Goal: Communication & Community: Answer question/provide support

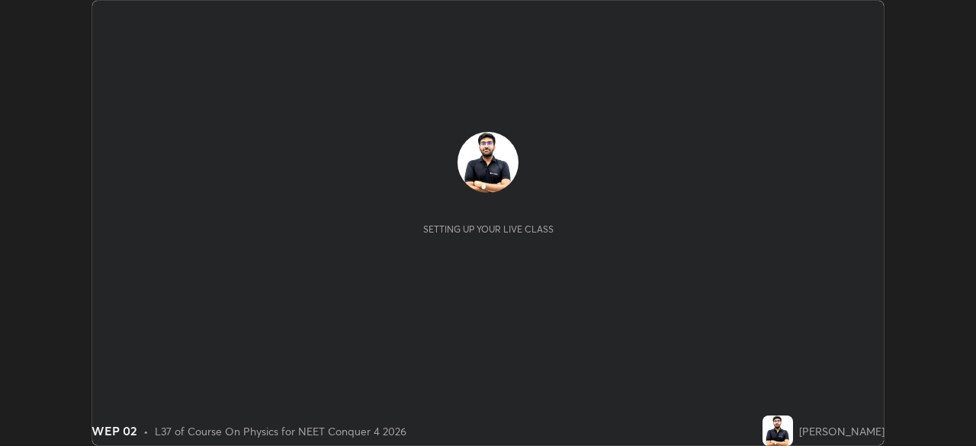
scroll to position [446, 975]
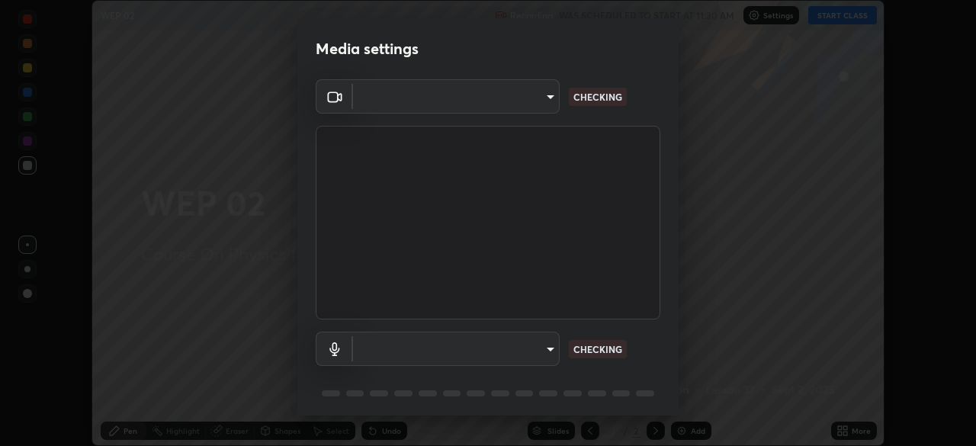
type input "f9c9e40c1fdfe5ebbc4e1433fe736b883486ebc84e0c1da292a4ca4c1bdb3432"
type input "cc6b24f64f306b83a819cfe3ad69ec83db29d8ed6e53624fa730e1126e555d50"
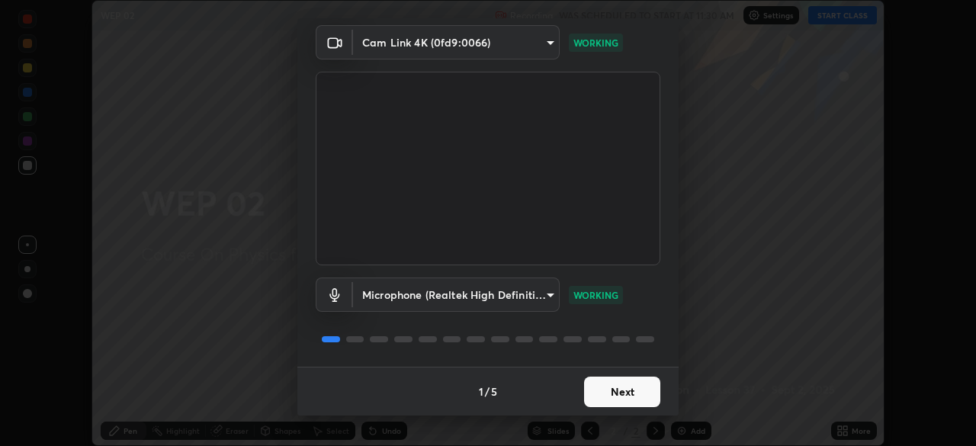
click at [609, 398] on button "Next" at bounding box center [622, 392] width 76 height 31
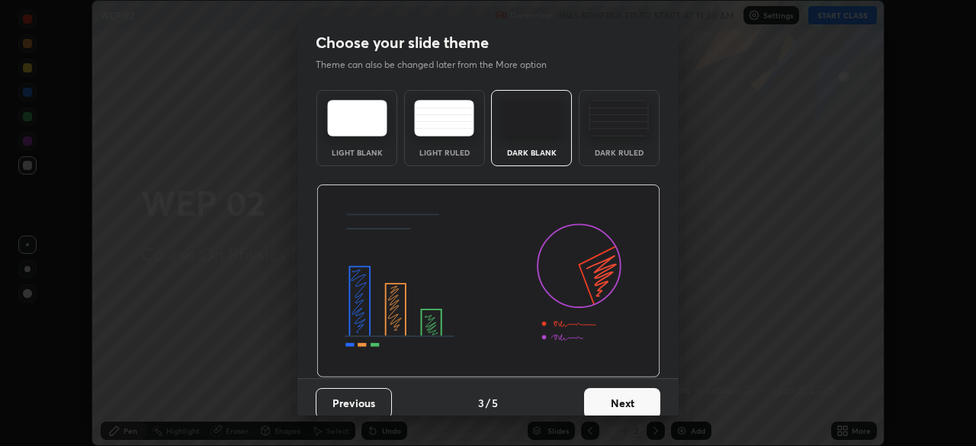
click at [610, 391] on button "Next" at bounding box center [622, 403] width 76 height 31
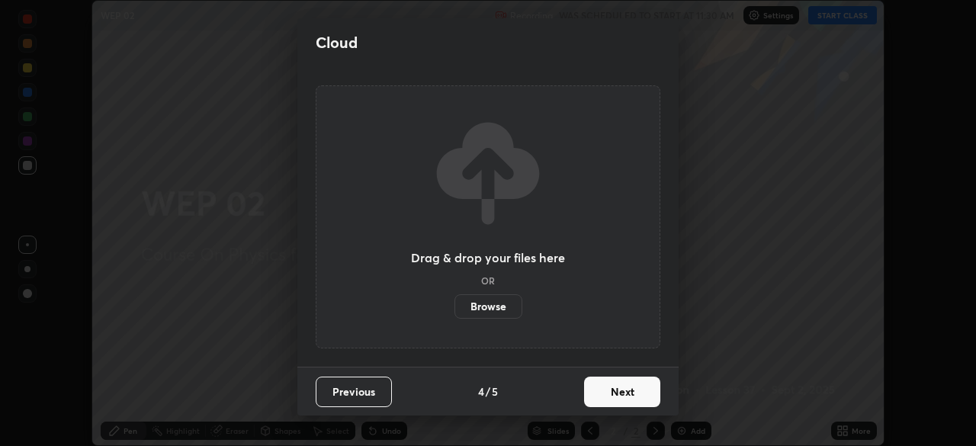
click at [610, 391] on button "Next" at bounding box center [622, 392] width 76 height 31
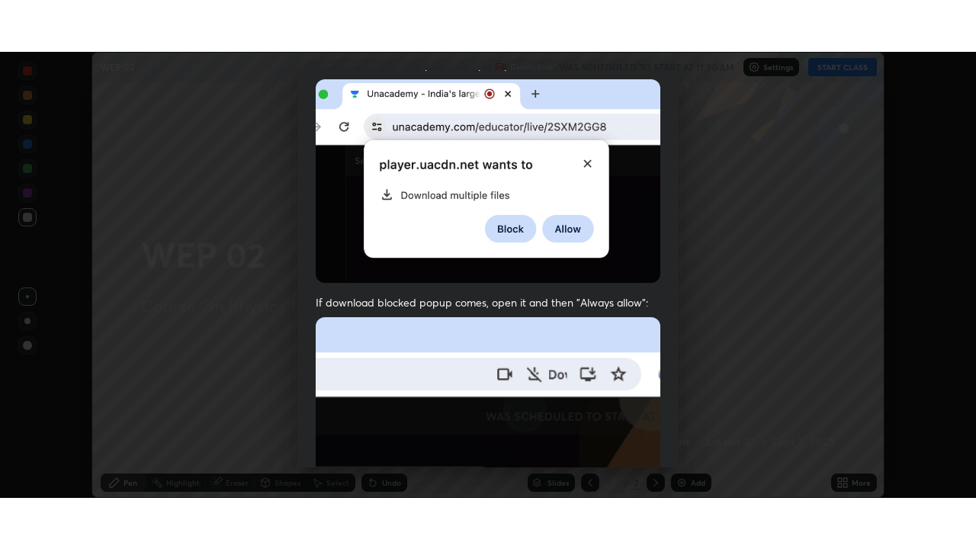
scroll to position [365, 0]
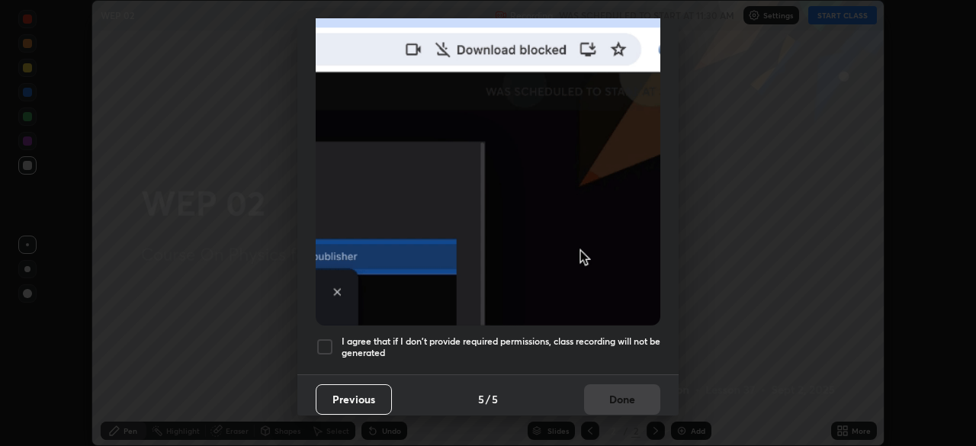
click at [322, 338] on div at bounding box center [325, 347] width 18 height 18
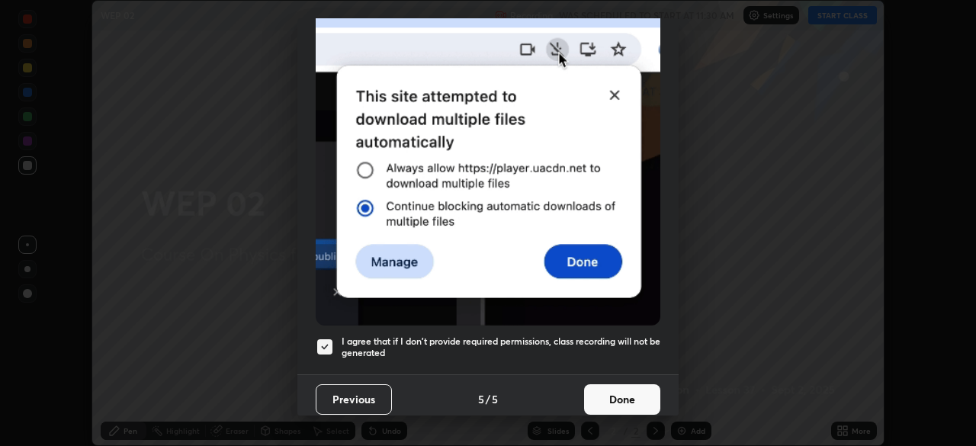
click at [620, 395] on button "Done" at bounding box center [622, 399] width 76 height 31
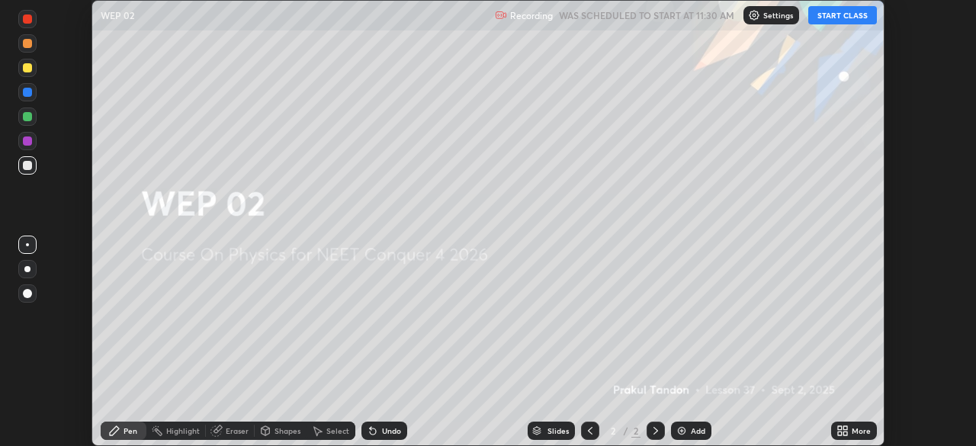
click at [845, 11] on button "START CLASS" at bounding box center [842, 15] width 69 height 18
click at [854, 431] on div "More" at bounding box center [861, 431] width 19 height 8
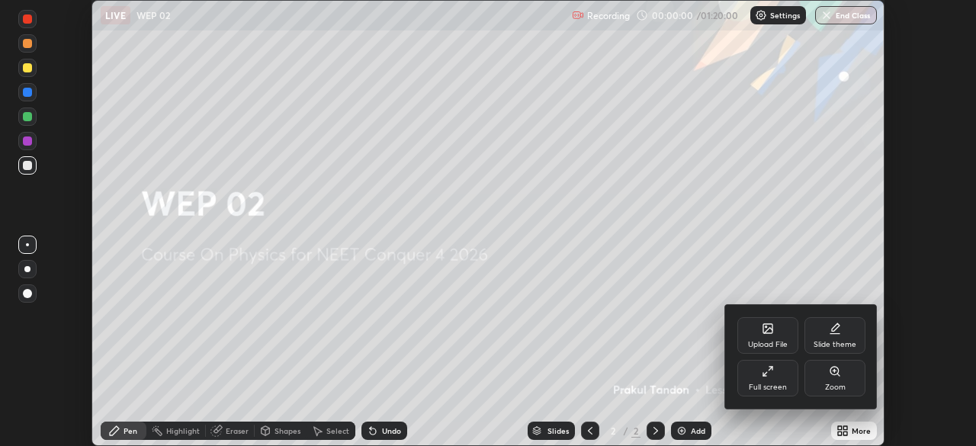
click at [769, 385] on div "Full screen" at bounding box center [768, 388] width 38 height 8
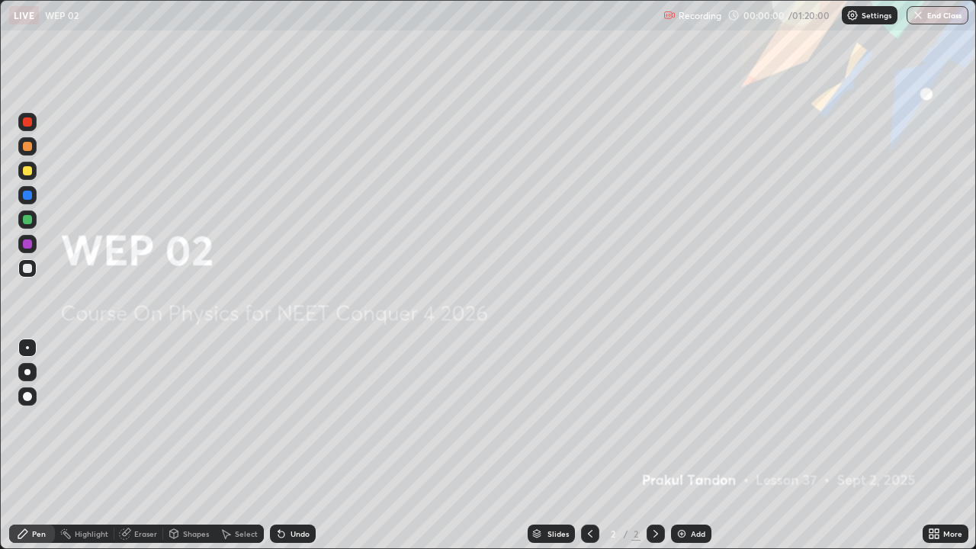
scroll to position [549, 976]
click at [688, 445] on div "Add" at bounding box center [691, 534] width 40 height 18
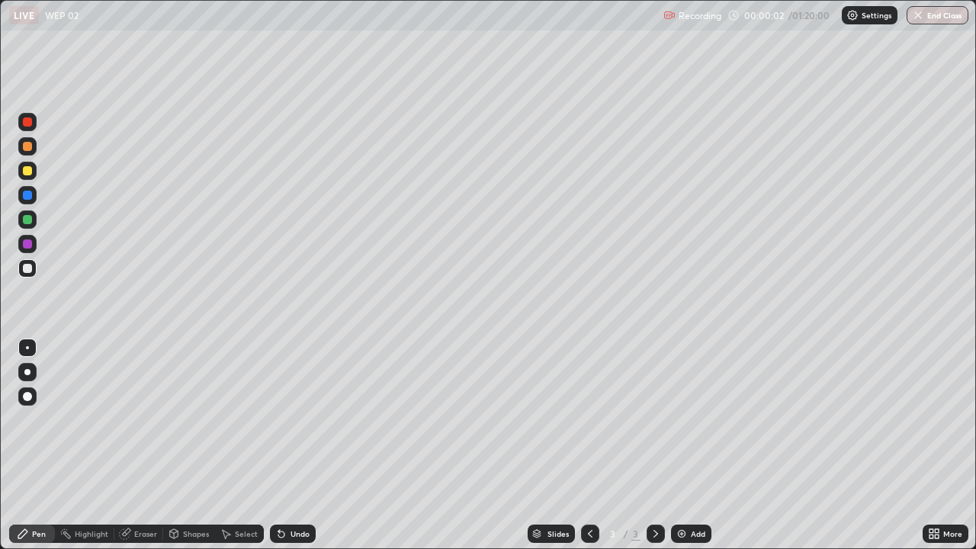
click at [31, 169] on div at bounding box center [27, 170] width 9 height 9
click at [291, 445] on div "Undo" at bounding box center [293, 534] width 46 height 18
click at [27, 275] on div at bounding box center [27, 268] width 18 height 18
click at [299, 445] on div "Undo" at bounding box center [300, 534] width 19 height 8
click at [305, 445] on div "Undo" at bounding box center [293, 534] width 46 height 18
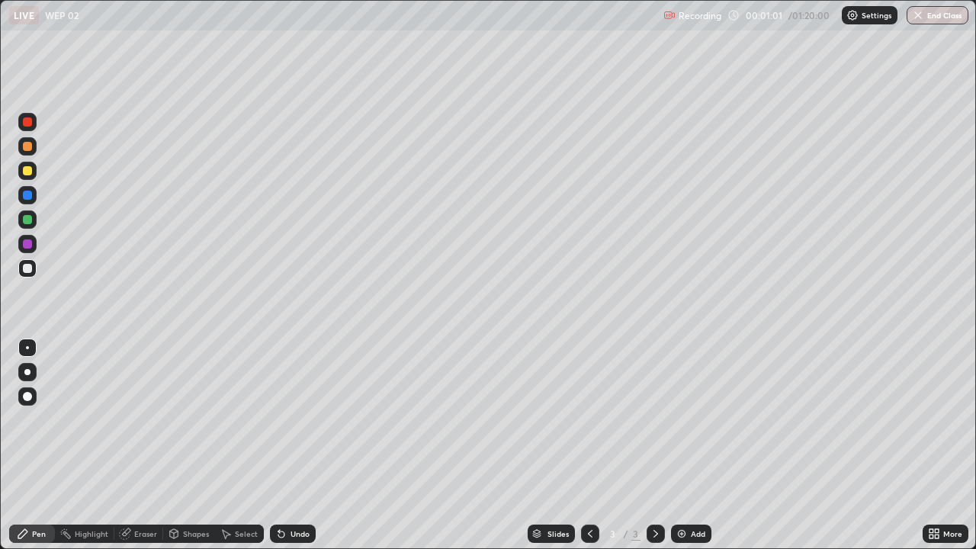
click at [304, 445] on div "Undo" at bounding box center [300, 534] width 19 height 8
click at [299, 445] on div "Undo" at bounding box center [293, 534] width 46 height 18
click at [297, 445] on div "Undo" at bounding box center [293, 534] width 46 height 18
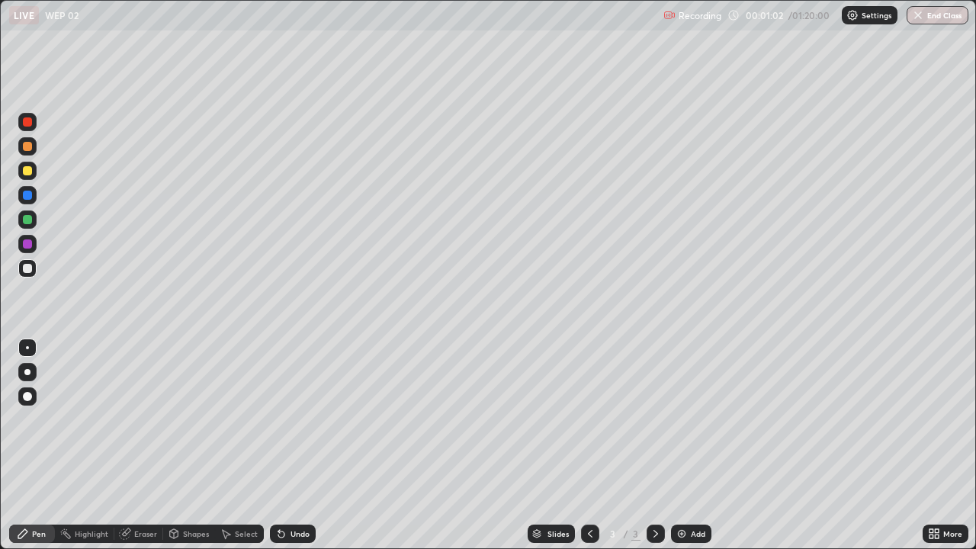
click at [297, 445] on div "Undo" at bounding box center [293, 534] width 46 height 18
click at [296, 445] on div "Undo" at bounding box center [293, 534] width 46 height 18
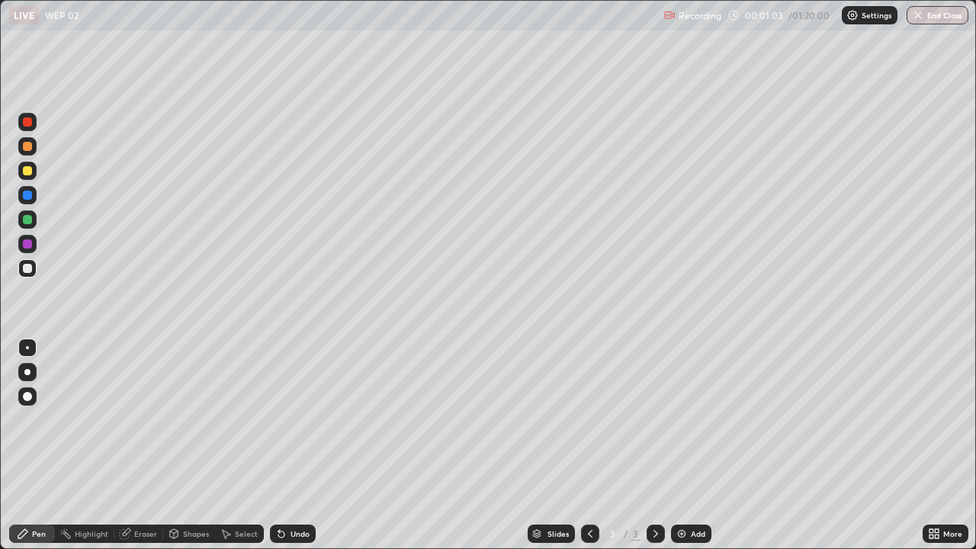
click at [296, 445] on div "Undo" at bounding box center [293, 534] width 46 height 18
click at [300, 445] on div "Undo" at bounding box center [293, 534] width 46 height 18
click at [296, 445] on div "Undo" at bounding box center [293, 534] width 46 height 18
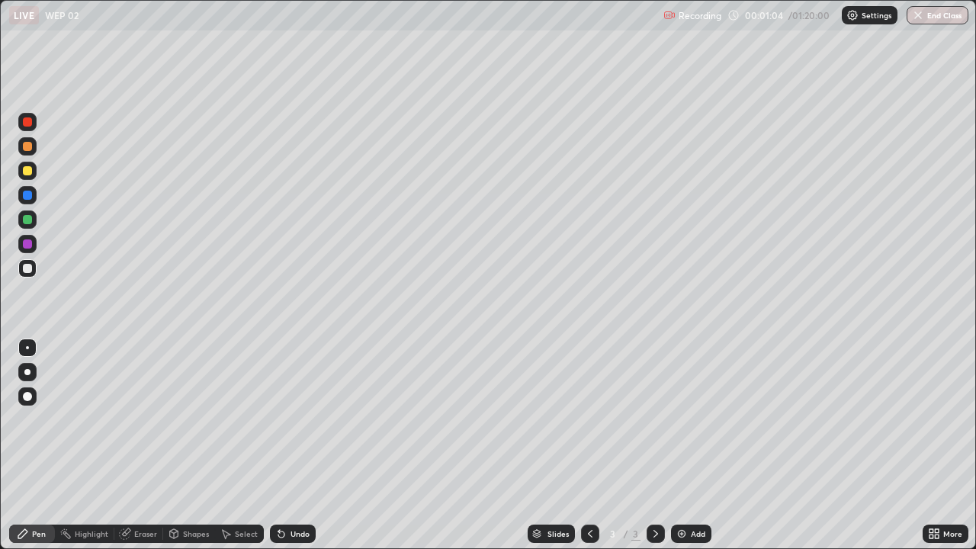
click at [300, 445] on div "Undo" at bounding box center [293, 534] width 46 height 18
click at [304, 445] on div "Undo" at bounding box center [293, 534] width 46 height 18
click at [683, 445] on img at bounding box center [682, 534] width 12 height 12
click at [31, 175] on div at bounding box center [27, 171] width 18 height 18
click at [33, 266] on div at bounding box center [27, 268] width 18 height 18
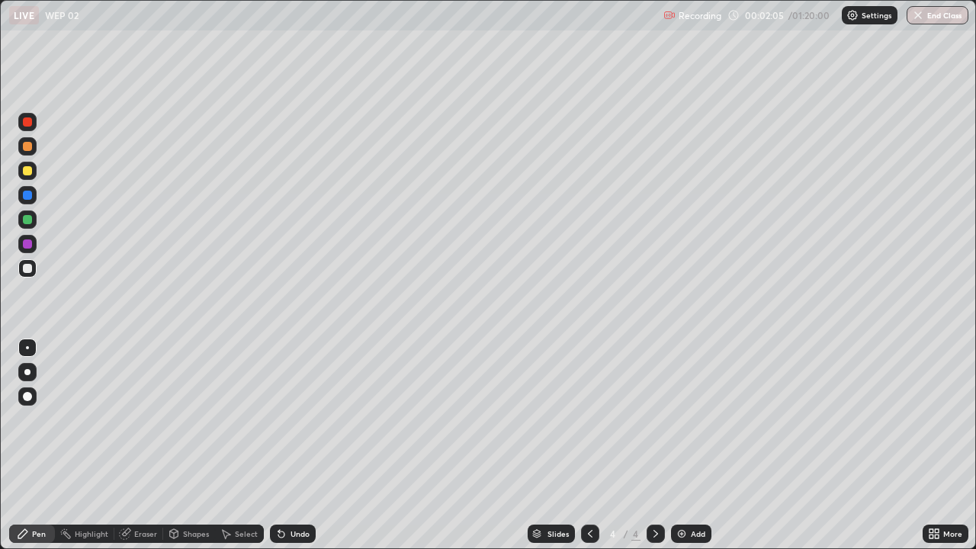
click at [297, 445] on div "Undo" at bounding box center [300, 534] width 19 height 8
click at [297, 445] on div "Undo" at bounding box center [293, 534] width 46 height 18
click at [288, 445] on div "Undo" at bounding box center [293, 534] width 46 height 18
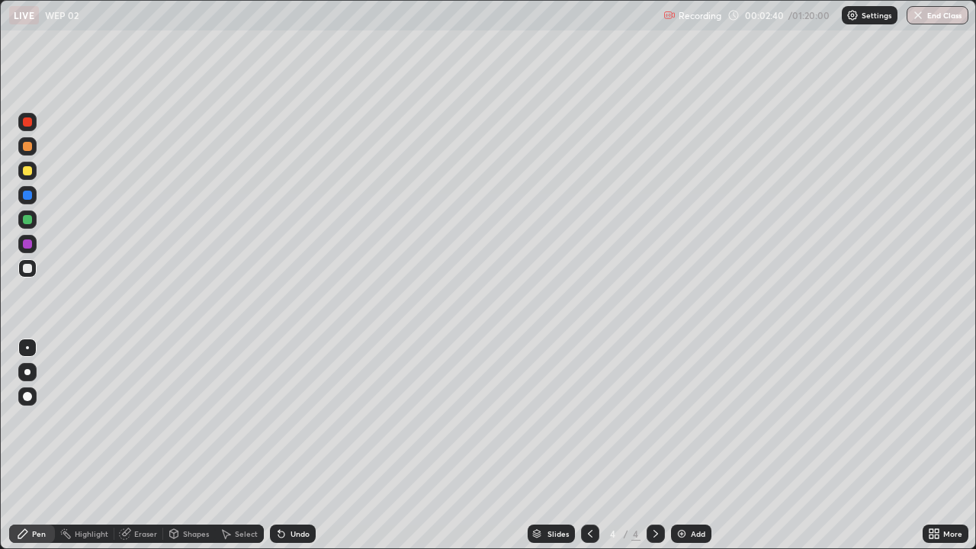
click at [279, 445] on icon at bounding box center [281, 535] width 6 height 6
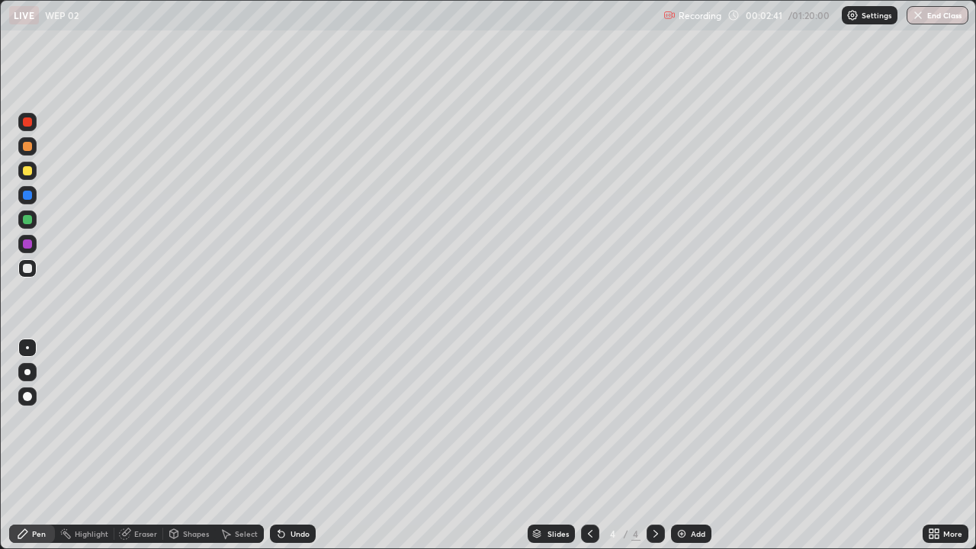
click at [279, 445] on icon at bounding box center [281, 535] width 6 height 6
click at [27, 172] on div at bounding box center [27, 170] width 9 height 9
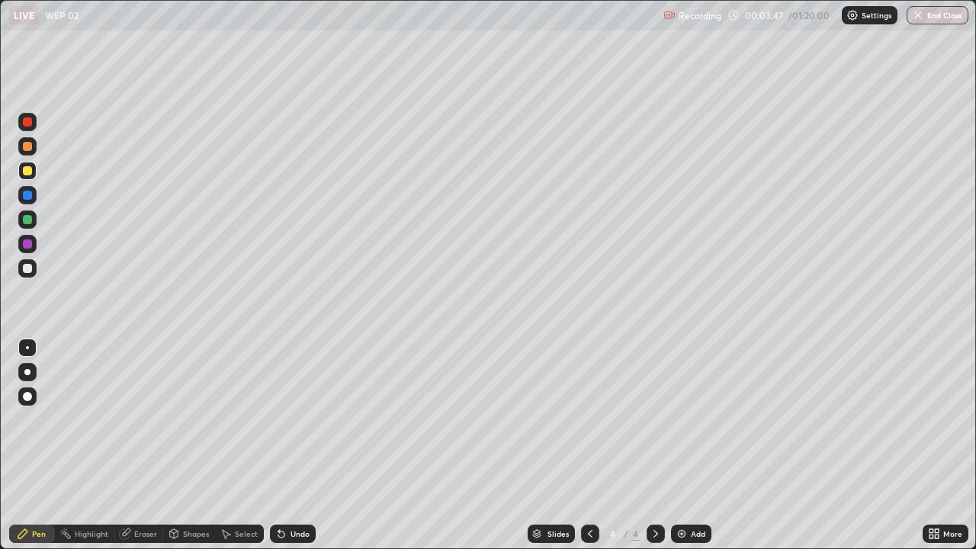
click at [34, 177] on div at bounding box center [27, 171] width 18 height 18
click at [590, 445] on div at bounding box center [590, 534] width 18 height 18
click at [654, 445] on icon at bounding box center [656, 534] width 12 height 12
click at [21, 274] on div at bounding box center [27, 268] width 18 height 18
click at [697, 445] on div "Add" at bounding box center [691, 534] width 40 height 18
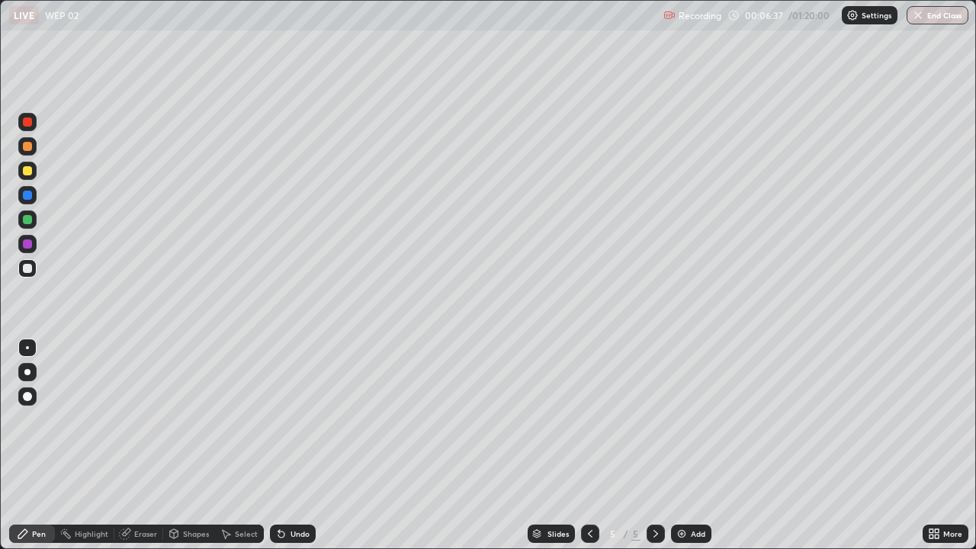
click at [293, 445] on div "Undo" at bounding box center [300, 534] width 19 height 8
click at [297, 445] on div "Undo" at bounding box center [300, 534] width 19 height 8
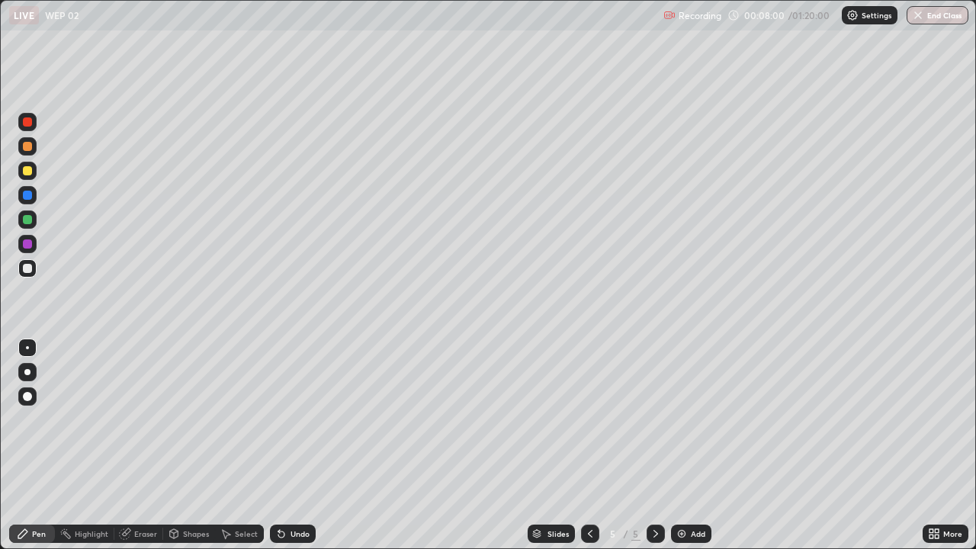
click at [294, 445] on div "Undo" at bounding box center [300, 534] width 19 height 8
click at [299, 445] on div "Undo" at bounding box center [300, 534] width 19 height 8
click at [300, 445] on div "Undo" at bounding box center [293, 534] width 46 height 18
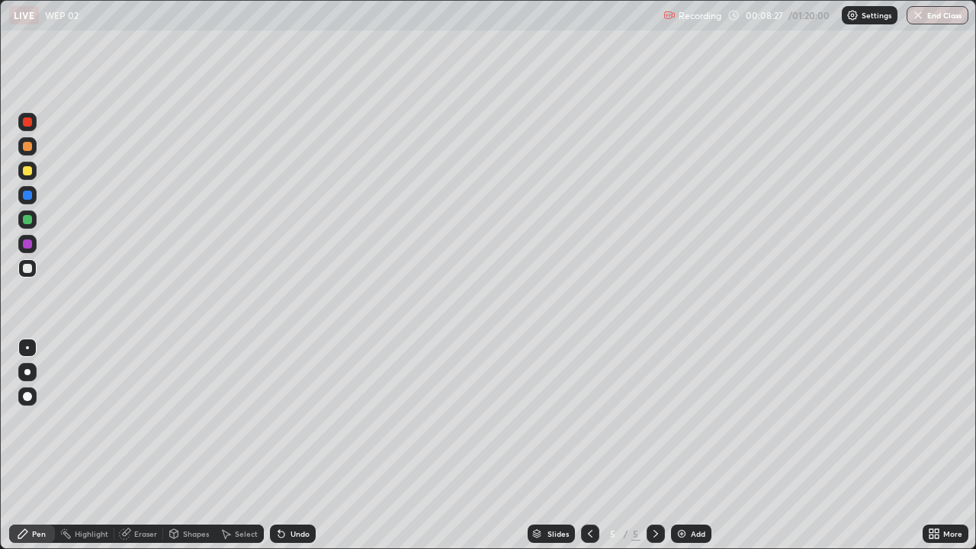
click at [292, 445] on div "Undo" at bounding box center [293, 534] width 46 height 18
click at [26, 171] on div at bounding box center [27, 170] width 9 height 9
click at [300, 445] on div "Undo" at bounding box center [300, 534] width 19 height 8
click at [292, 445] on div "Undo" at bounding box center [300, 534] width 19 height 8
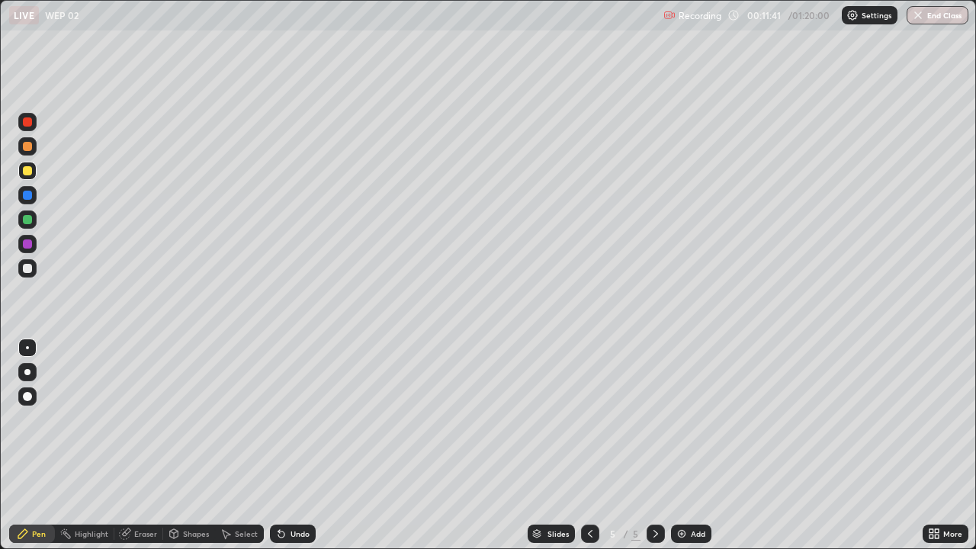
click at [293, 445] on div "Undo" at bounding box center [300, 534] width 19 height 8
click at [285, 445] on div "Undo" at bounding box center [293, 534] width 46 height 18
click at [285, 445] on icon at bounding box center [281, 534] width 12 height 12
click at [289, 445] on div "Undo" at bounding box center [293, 534] width 46 height 18
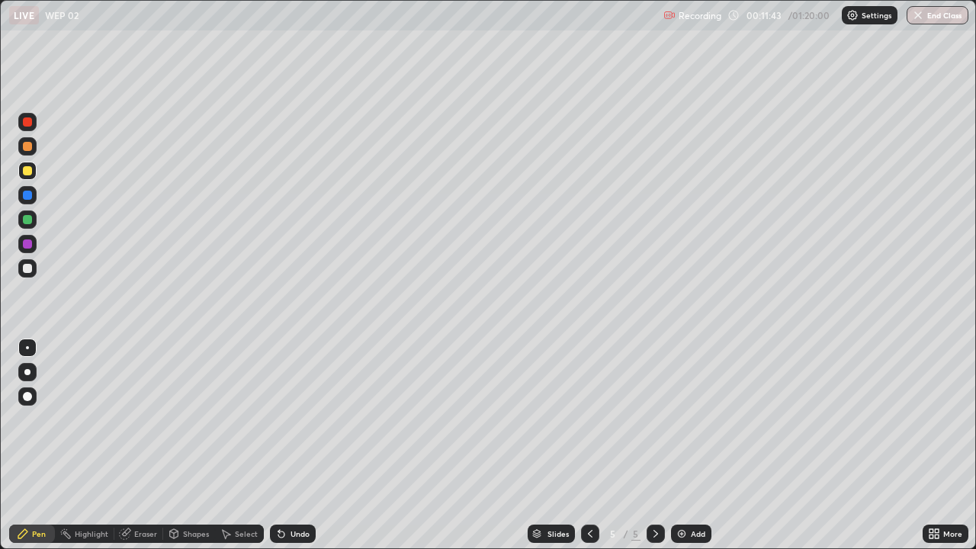
click at [289, 445] on div "Undo" at bounding box center [293, 534] width 46 height 18
click at [300, 445] on div "Undo" at bounding box center [300, 534] width 19 height 8
click at [310, 445] on div "Undo" at bounding box center [293, 534] width 46 height 18
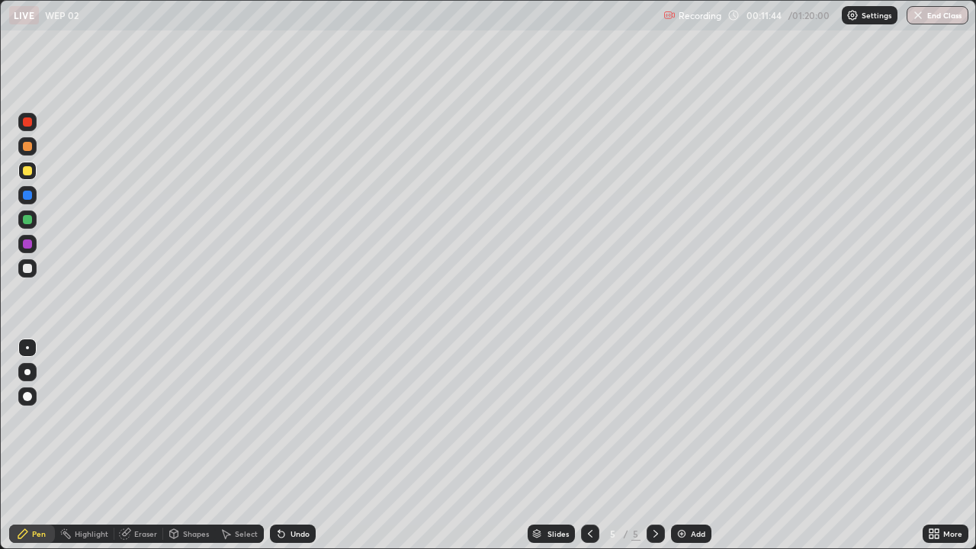
click at [310, 445] on div "Undo" at bounding box center [293, 534] width 46 height 18
click at [288, 445] on div "Undo" at bounding box center [293, 534] width 46 height 18
click at [284, 445] on icon at bounding box center [281, 534] width 12 height 12
click at [288, 445] on div "Undo" at bounding box center [293, 534] width 46 height 18
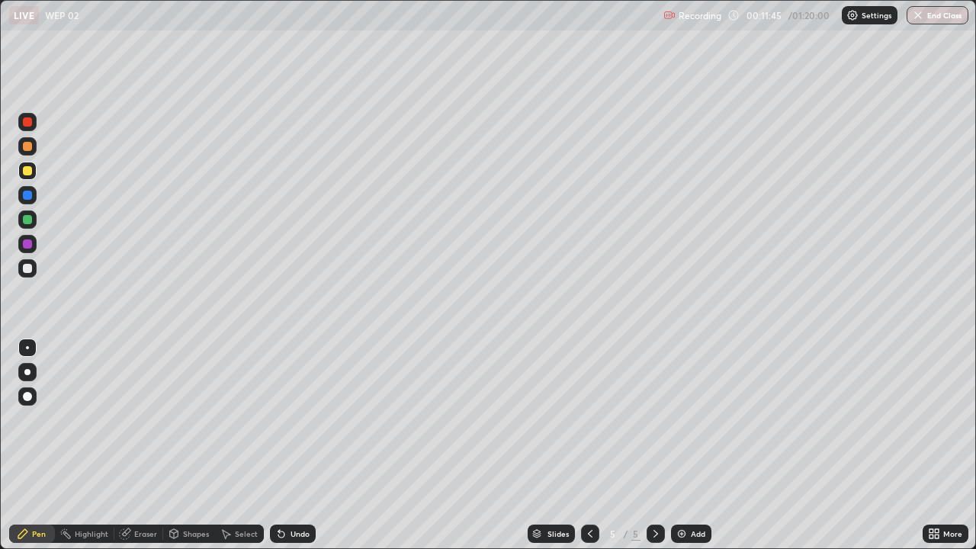
click at [288, 445] on div "Undo" at bounding box center [293, 534] width 46 height 18
click at [295, 445] on div "Undo" at bounding box center [300, 534] width 19 height 8
click at [301, 445] on div "Undo" at bounding box center [300, 534] width 19 height 8
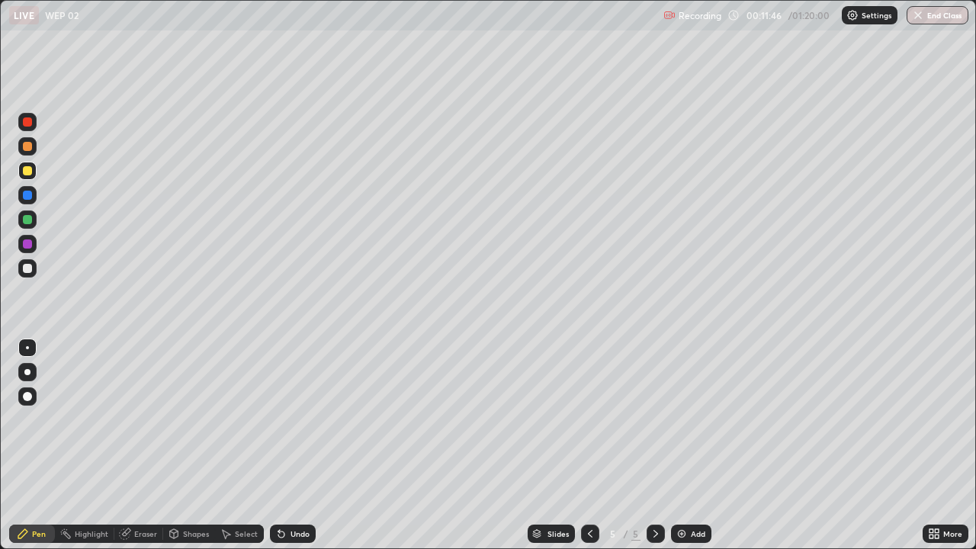
click at [301, 445] on div "Undo" at bounding box center [300, 534] width 19 height 8
click at [298, 445] on div "Undo" at bounding box center [300, 534] width 19 height 8
click at [297, 445] on div "Undo" at bounding box center [293, 534] width 46 height 18
click at [304, 445] on div "Undo" at bounding box center [300, 534] width 19 height 8
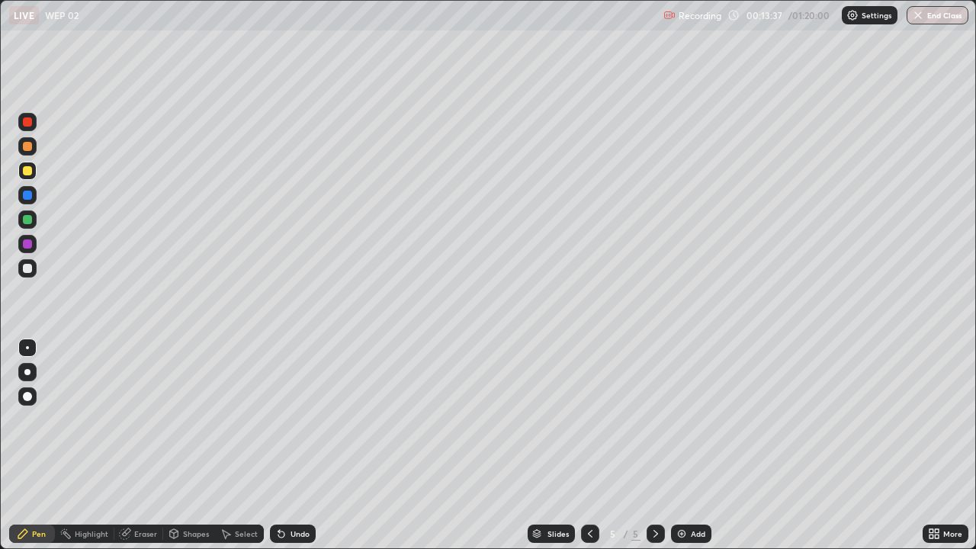
click at [313, 445] on div "Undo" at bounding box center [293, 534] width 46 height 18
click at [310, 445] on div "Undo" at bounding box center [293, 534] width 46 height 18
click at [313, 445] on div "Undo" at bounding box center [293, 534] width 46 height 18
click at [291, 445] on div "Undo" at bounding box center [300, 534] width 19 height 8
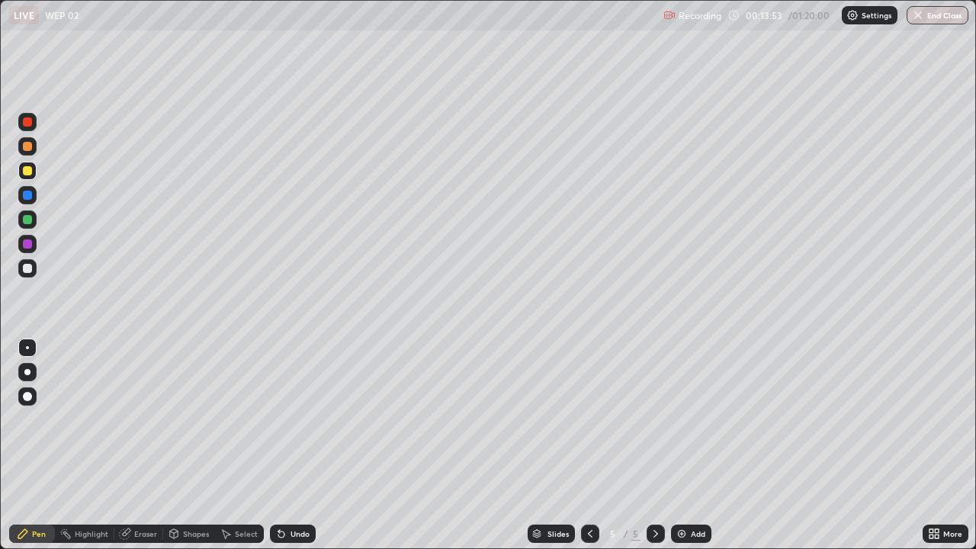
click at [294, 445] on div "Undo" at bounding box center [300, 534] width 19 height 8
click at [286, 445] on div "Undo" at bounding box center [293, 534] width 46 height 18
click at [278, 445] on div "Undo" at bounding box center [293, 534] width 46 height 18
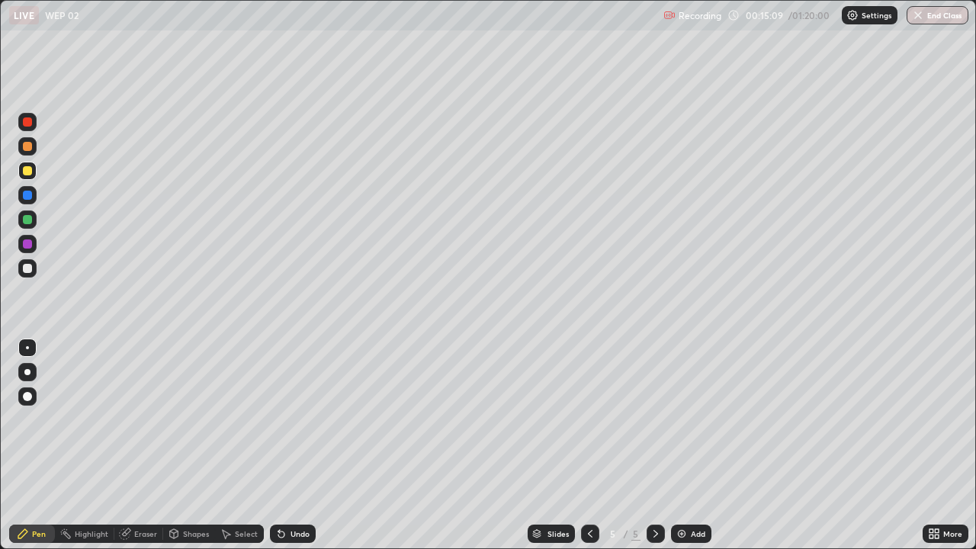
click at [685, 445] on img at bounding box center [682, 534] width 12 height 12
click at [291, 445] on div "Undo" at bounding box center [300, 534] width 19 height 8
click at [290, 445] on div "Undo" at bounding box center [293, 534] width 46 height 18
click at [288, 445] on div "Undo" at bounding box center [293, 534] width 46 height 18
click at [29, 150] on div at bounding box center [27, 146] width 9 height 9
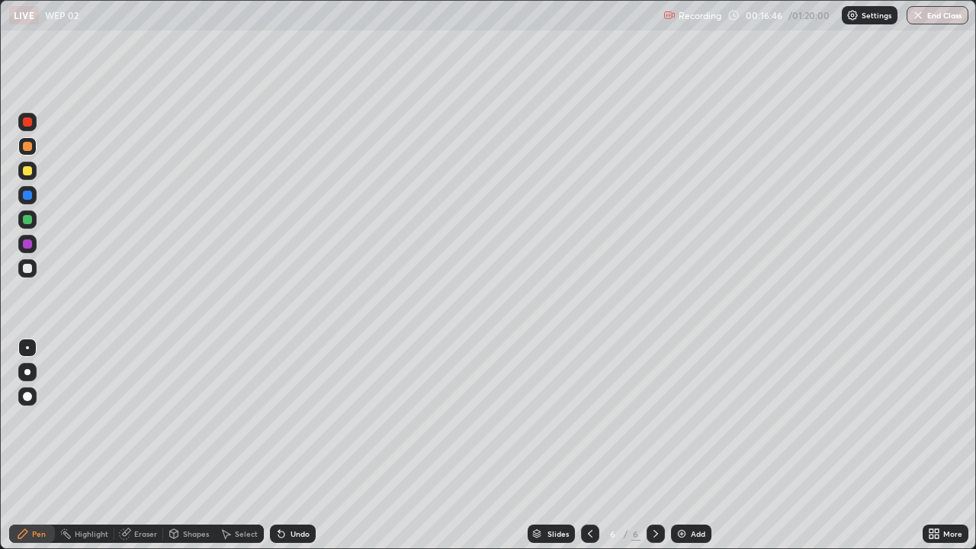
click at [285, 445] on div "Undo" at bounding box center [293, 534] width 46 height 18
click at [286, 445] on div "Undo" at bounding box center [293, 534] width 46 height 18
click at [281, 445] on div "Undo" at bounding box center [293, 534] width 46 height 18
click at [679, 445] on img at bounding box center [682, 534] width 12 height 12
click at [28, 269] on div at bounding box center [27, 268] width 9 height 9
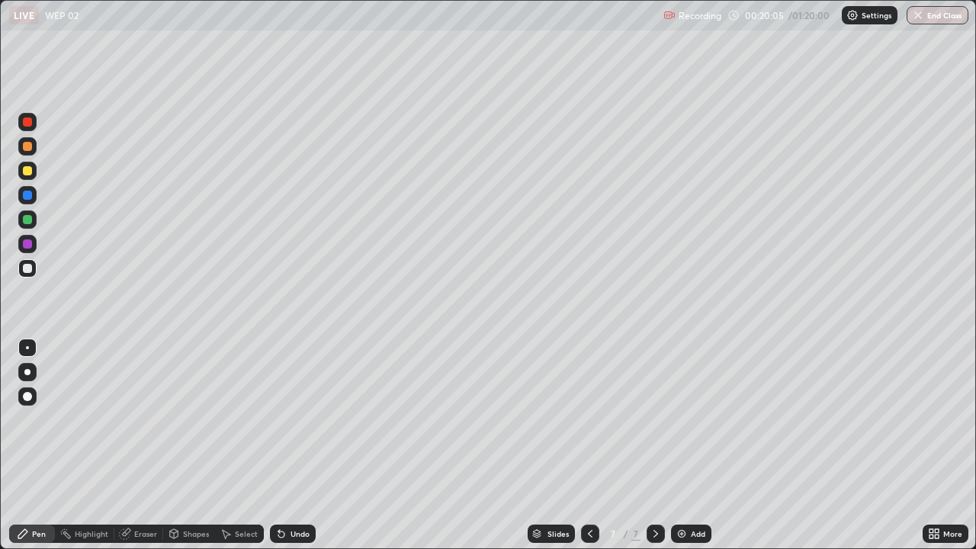
click at [26, 171] on div at bounding box center [27, 170] width 9 height 9
click at [31, 271] on div at bounding box center [27, 268] width 9 height 9
click at [696, 445] on div "Add" at bounding box center [691, 534] width 40 height 18
click at [32, 175] on div at bounding box center [27, 171] width 18 height 18
click at [27, 267] on div at bounding box center [27, 268] width 9 height 9
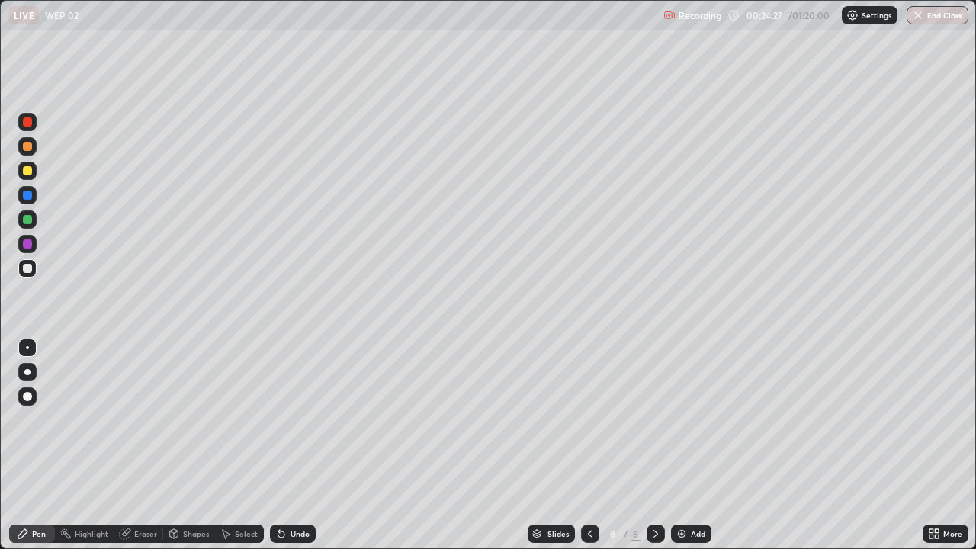
click at [683, 445] on img at bounding box center [682, 534] width 12 height 12
click at [294, 445] on div "Undo" at bounding box center [293, 534] width 46 height 18
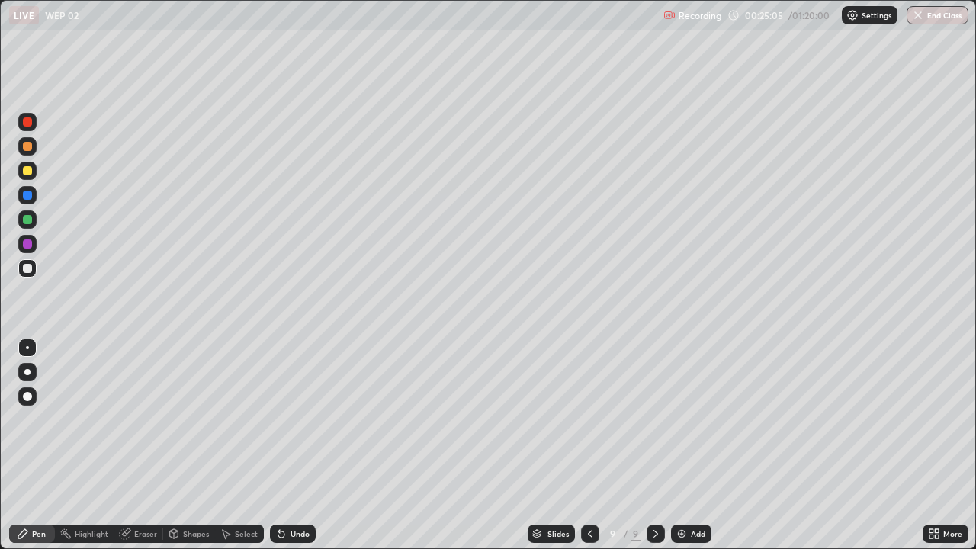
click at [294, 445] on div "Undo" at bounding box center [293, 534] width 46 height 18
click at [291, 445] on div "Undo" at bounding box center [293, 534] width 46 height 18
click at [289, 445] on div "Undo" at bounding box center [293, 534] width 46 height 18
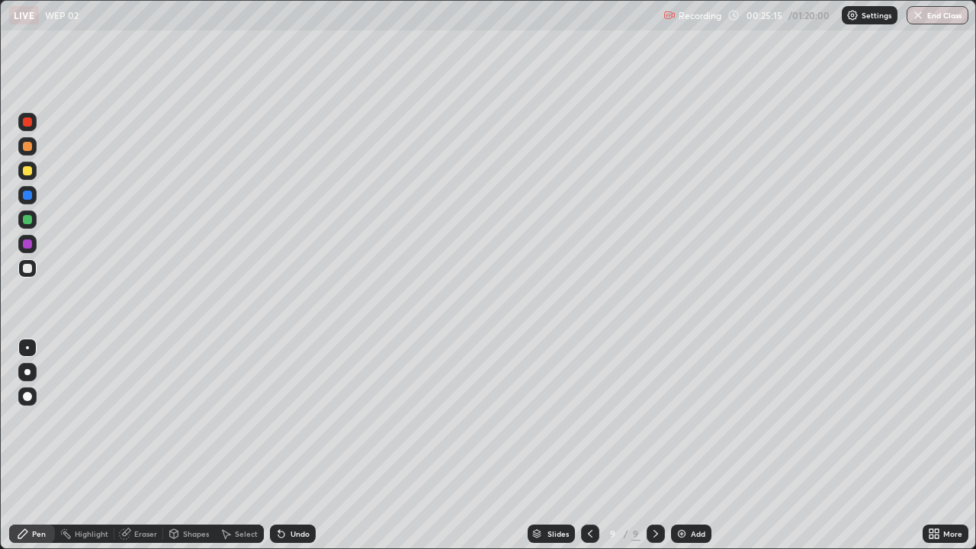
click at [292, 445] on div "Undo" at bounding box center [293, 534] width 46 height 18
click at [291, 445] on div "Undo" at bounding box center [300, 534] width 19 height 8
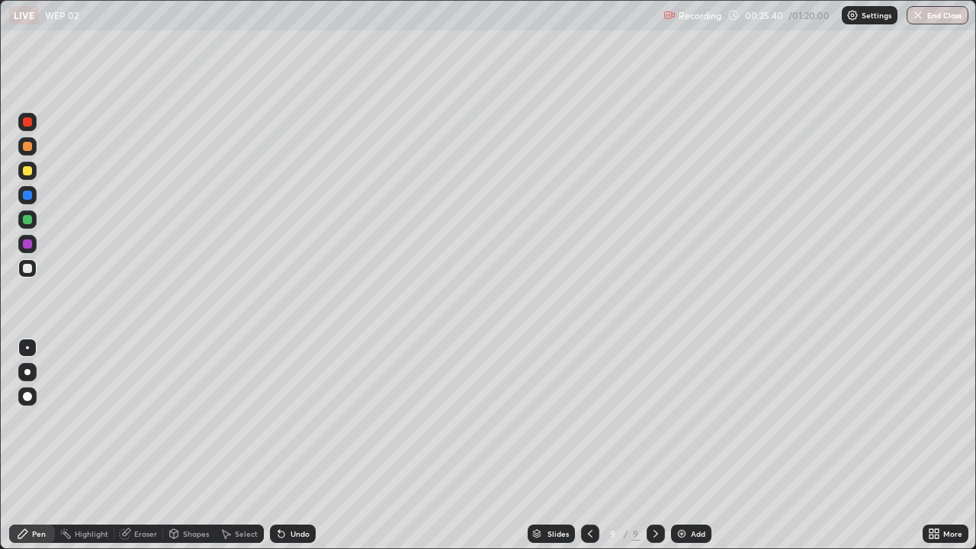
click at [31, 177] on div at bounding box center [27, 171] width 18 height 18
click at [294, 445] on div "Undo" at bounding box center [300, 534] width 19 height 8
click at [297, 445] on div "Undo" at bounding box center [300, 534] width 19 height 8
click at [288, 445] on div "Undo" at bounding box center [293, 534] width 46 height 18
click at [279, 445] on icon at bounding box center [281, 535] width 6 height 6
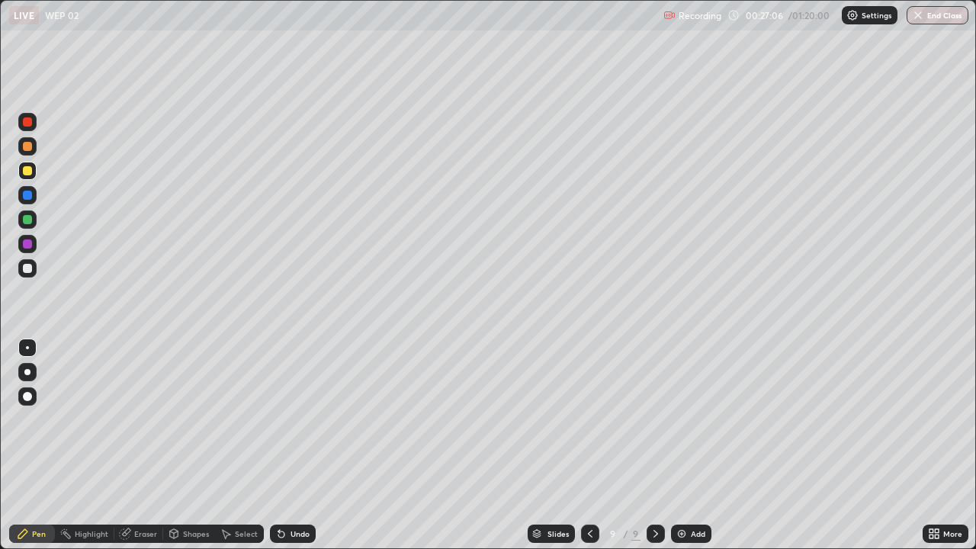
click at [279, 445] on icon at bounding box center [281, 535] width 6 height 6
click at [291, 445] on div "Undo" at bounding box center [300, 534] width 19 height 8
click at [279, 445] on icon at bounding box center [281, 535] width 6 height 6
click at [286, 445] on div "Undo" at bounding box center [293, 534] width 46 height 18
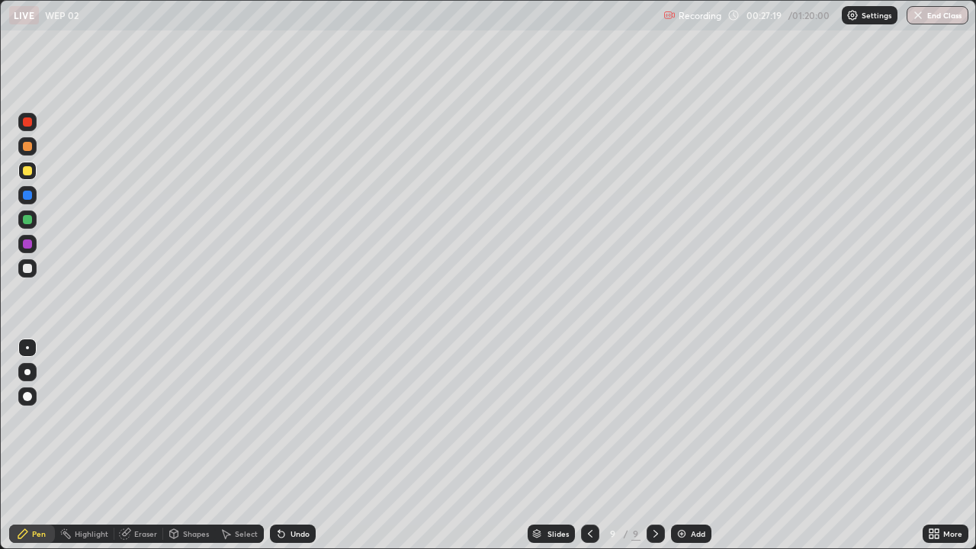
click at [291, 445] on div "Undo" at bounding box center [300, 534] width 19 height 8
click at [294, 445] on div "Undo" at bounding box center [300, 534] width 19 height 8
click at [295, 445] on div "Undo" at bounding box center [300, 534] width 19 height 8
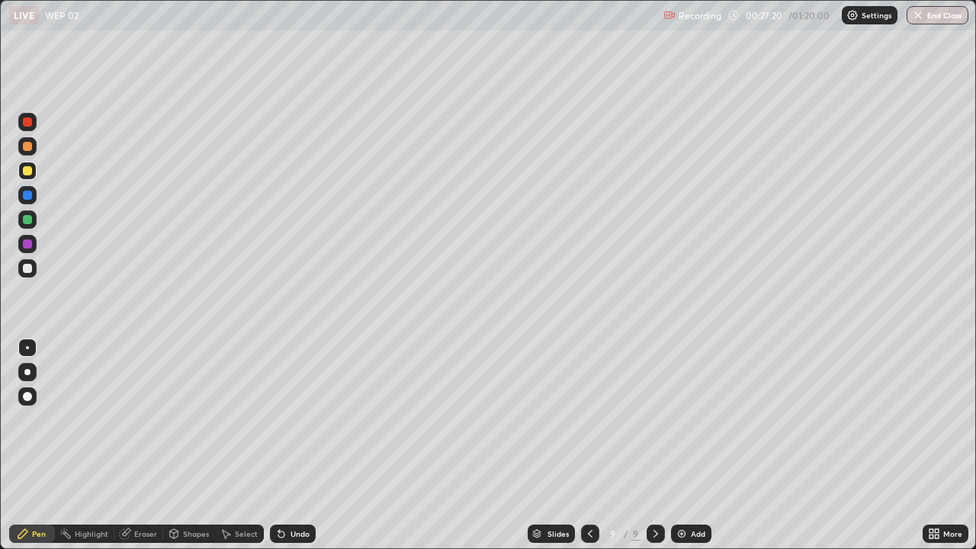
click at [291, 445] on div "Undo" at bounding box center [293, 534] width 46 height 18
click at [34, 271] on div at bounding box center [27, 268] width 18 height 18
click at [695, 445] on div "Add" at bounding box center [691, 534] width 40 height 18
click at [586, 445] on icon at bounding box center [589, 534] width 12 height 12
click at [654, 445] on icon at bounding box center [656, 534] width 12 height 12
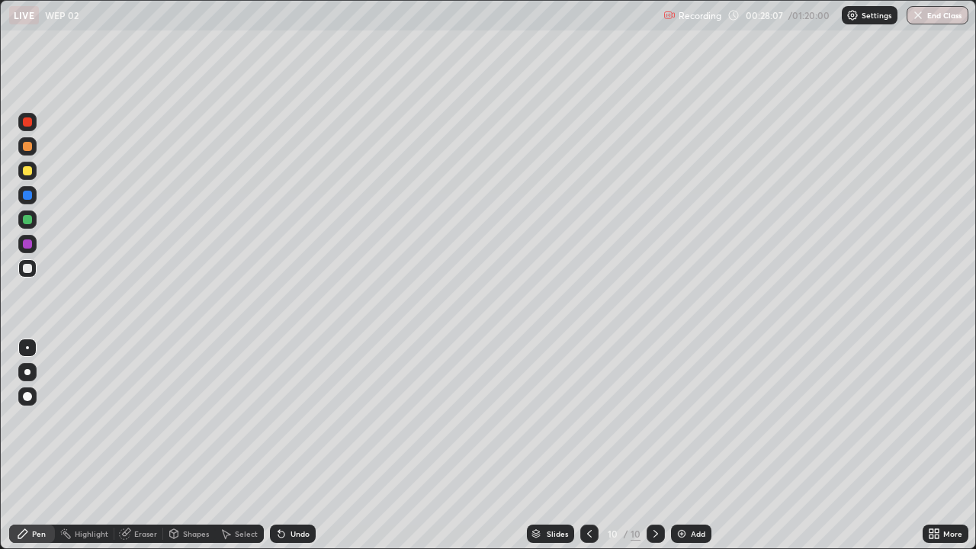
click at [285, 445] on div "Undo" at bounding box center [293, 534] width 46 height 18
click at [33, 170] on div at bounding box center [27, 171] width 18 height 18
click at [24, 272] on div at bounding box center [27, 268] width 18 height 18
click at [24, 177] on div at bounding box center [27, 171] width 18 height 18
click at [28, 268] on div at bounding box center [27, 268] width 9 height 9
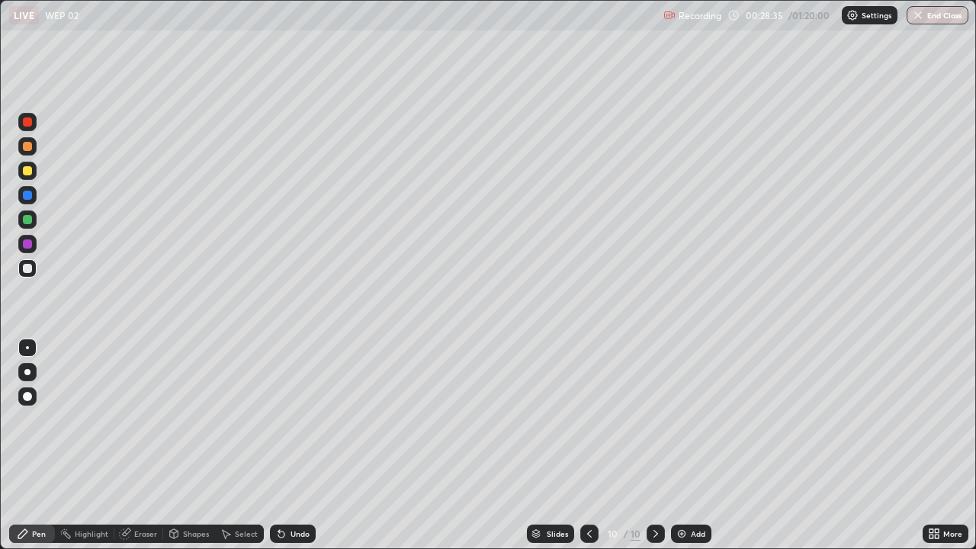
click at [588, 445] on icon at bounding box center [589, 534] width 12 height 12
click at [655, 445] on icon at bounding box center [656, 534] width 12 height 12
click at [143, 445] on div "Eraser" at bounding box center [145, 534] width 23 height 8
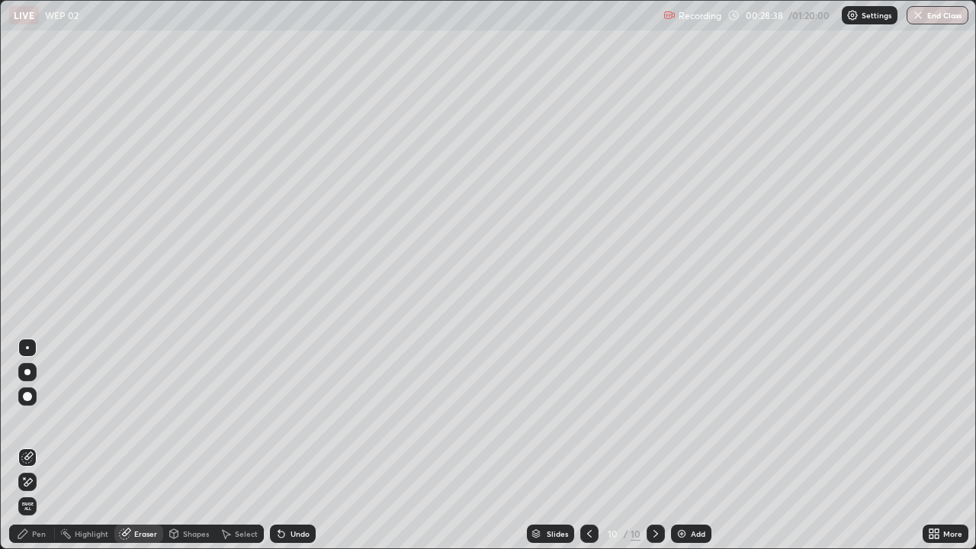
click at [30, 445] on div "Pen" at bounding box center [32, 534] width 46 height 18
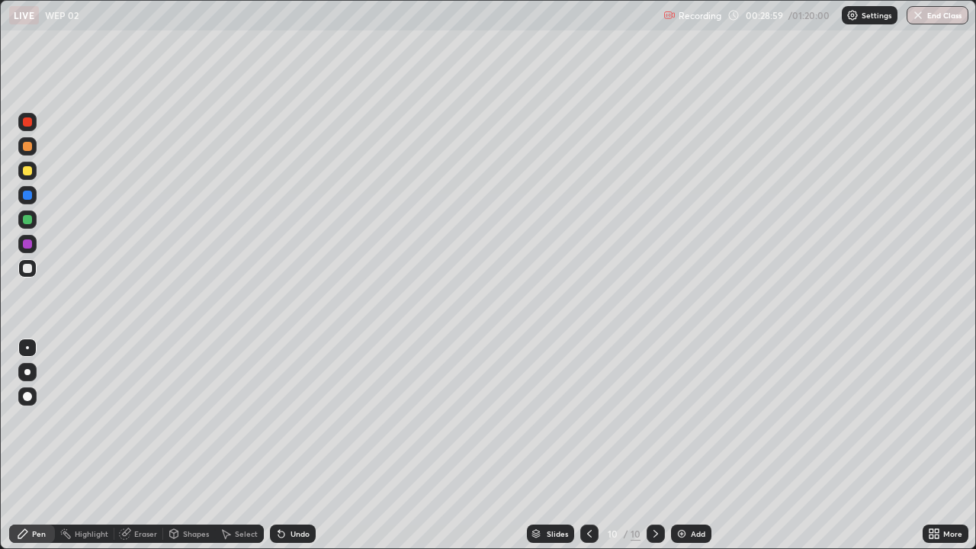
click at [32, 176] on div at bounding box center [27, 171] width 18 height 18
click at [303, 445] on div "Undo" at bounding box center [300, 534] width 19 height 8
click at [297, 445] on div "Undo" at bounding box center [293, 534] width 46 height 18
click at [291, 445] on div "Undo" at bounding box center [300, 534] width 19 height 8
click at [287, 445] on div "Undo" at bounding box center [293, 534] width 46 height 18
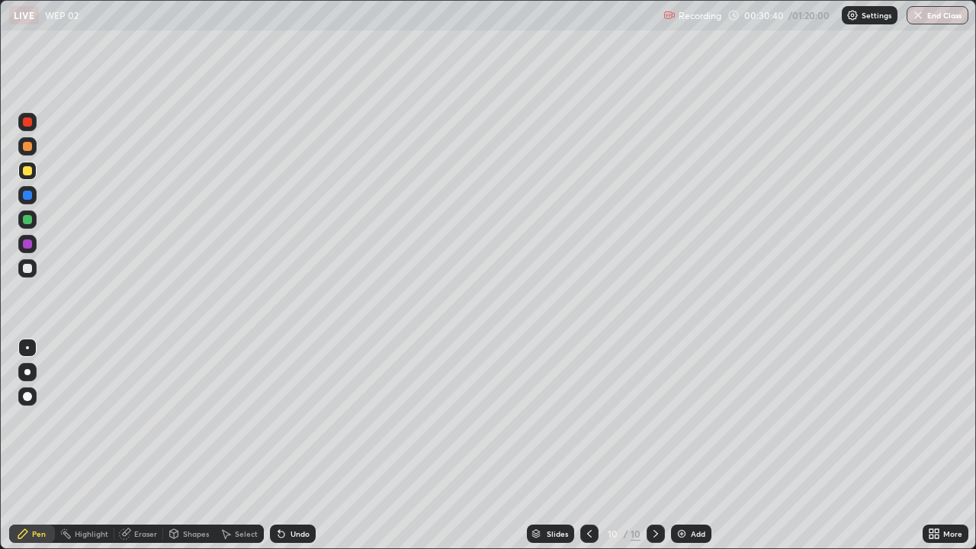
click at [301, 445] on div "Undo" at bounding box center [293, 534] width 46 height 18
click at [297, 445] on div "Undo" at bounding box center [300, 534] width 19 height 8
click at [291, 445] on div "Undo" at bounding box center [300, 534] width 19 height 8
click at [288, 445] on div "Undo" at bounding box center [293, 534] width 46 height 18
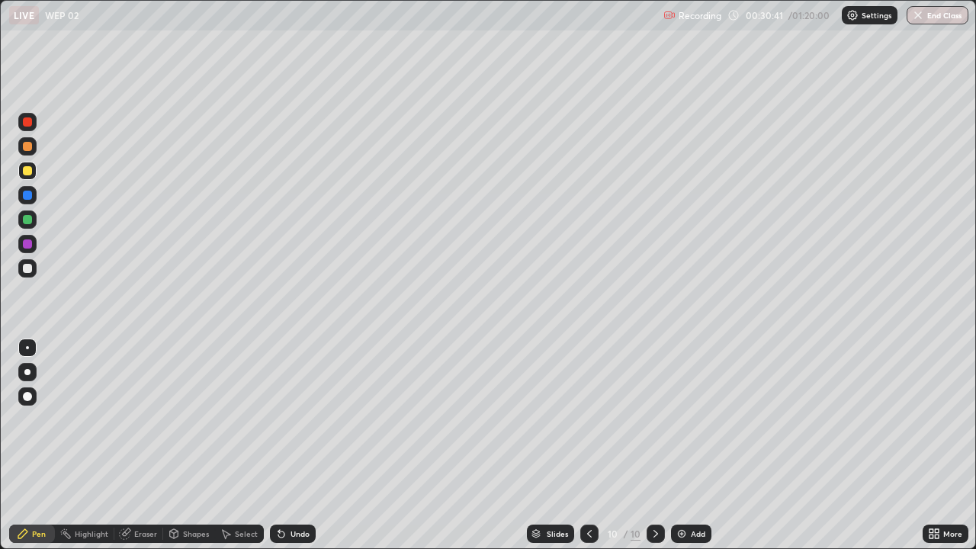
click at [288, 445] on div "Undo" at bounding box center [293, 534] width 46 height 18
click at [291, 445] on div "Undo" at bounding box center [300, 534] width 19 height 8
click at [294, 445] on div "Undo" at bounding box center [300, 534] width 19 height 8
click at [300, 445] on div "Undo" at bounding box center [300, 534] width 19 height 8
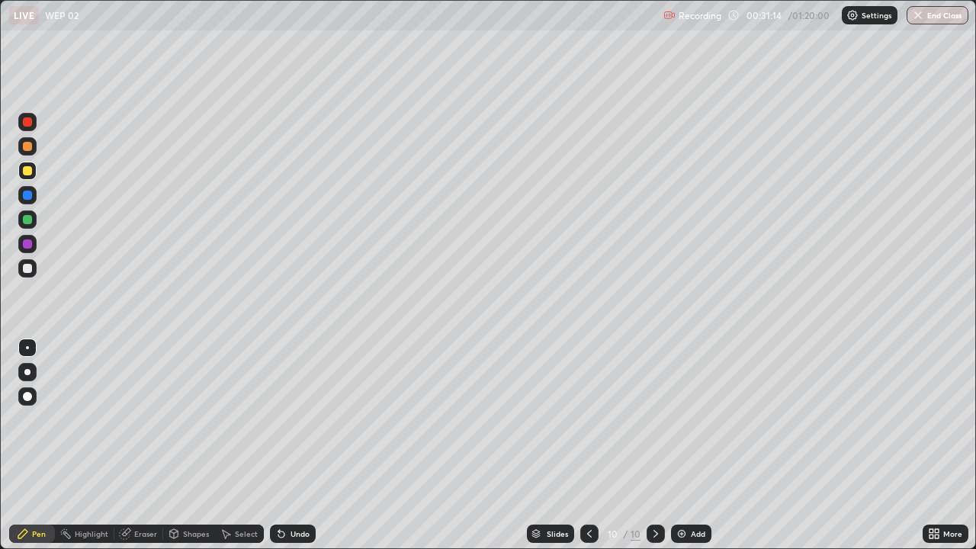
click at [28, 268] on div at bounding box center [27, 268] width 9 height 9
click at [698, 445] on div "Add" at bounding box center [698, 534] width 14 height 8
click at [28, 178] on div at bounding box center [27, 171] width 18 height 18
click at [304, 445] on div "Undo" at bounding box center [300, 534] width 19 height 8
click at [306, 445] on div "Undo" at bounding box center [300, 534] width 19 height 8
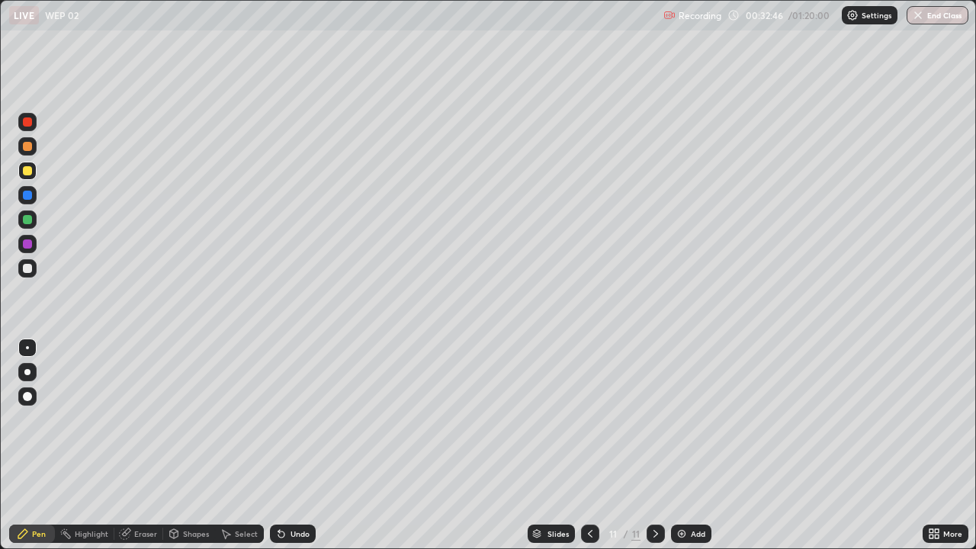
click at [300, 445] on div "Undo" at bounding box center [293, 534] width 46 height 18
click at [28, 146] on div at bounding box center [27, 146] width 9 height 9
click at [31, 223] on div at bounding box center [27, 219] width 9 height 9
click at [18, 139] on div at bounding box center [27, 146] width 18 height 24
click at [28, 177] on div at bounding box center [27, 171] width 18 height 18
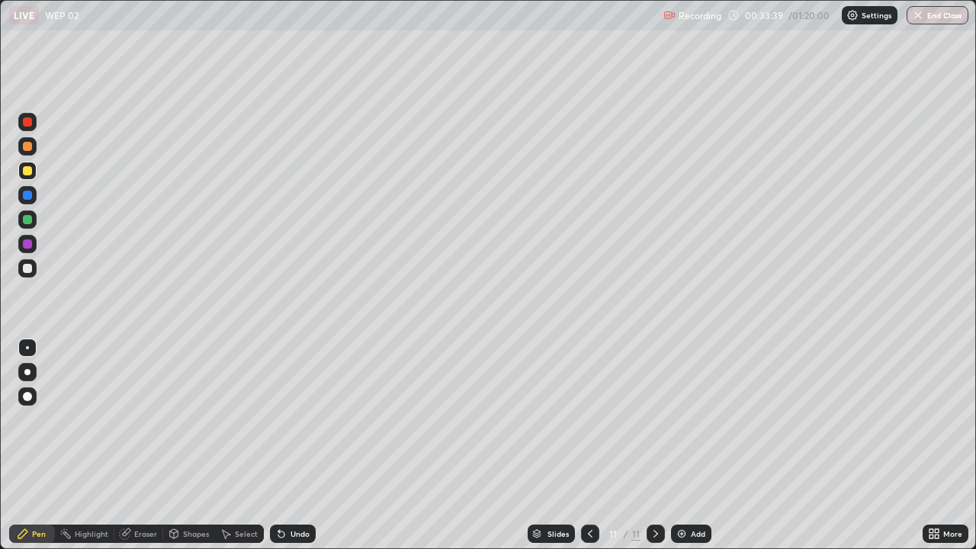
click at [34, 223] on div at bounding box center [27, 219] width 18 height 18
click at [303, 445] on div "Undo" at bounding box center [293, 534] width 46 height 18
click at [301, 445] on div "Undo" at bounding box center [293, 534] width 46 height 18
click at [301, 445] on div "Undo" at bounding box center [300, 534] width 19 height 8
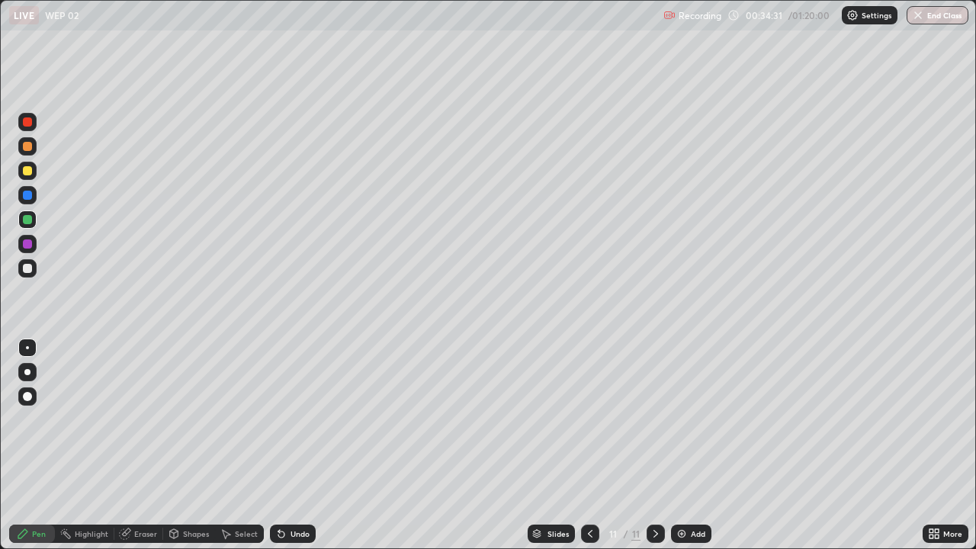
click at [308, 445] on div "Undo" at bounding box center [293, 534] width 46 height 18
click at [304, 445] on div "Undo" at bounding box center [300, 534] width 19 height 8
click at [30, 144] on div at bounding box center [27, 146] width 9 height 9
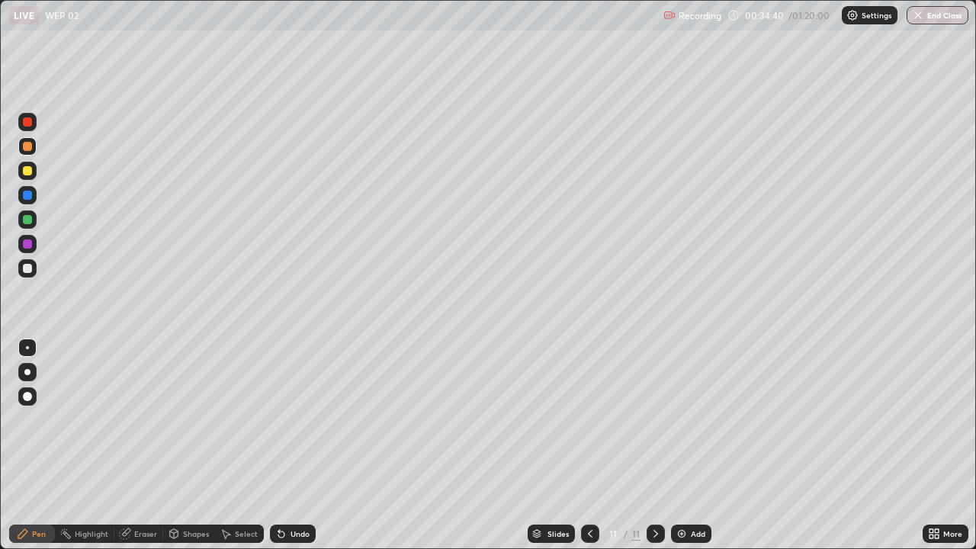
click at [25, 174] on div at bounding box center [27, 170] width 9 height 9
click at [278, 445] on icon at bounding box center [279, 531] width 2 height 2
click at [279, 445] on icon at bounding box center [281, 535] width 6 height 6
click at [589, 445] on icon at bounding box center [590, 534] width 12 height 12
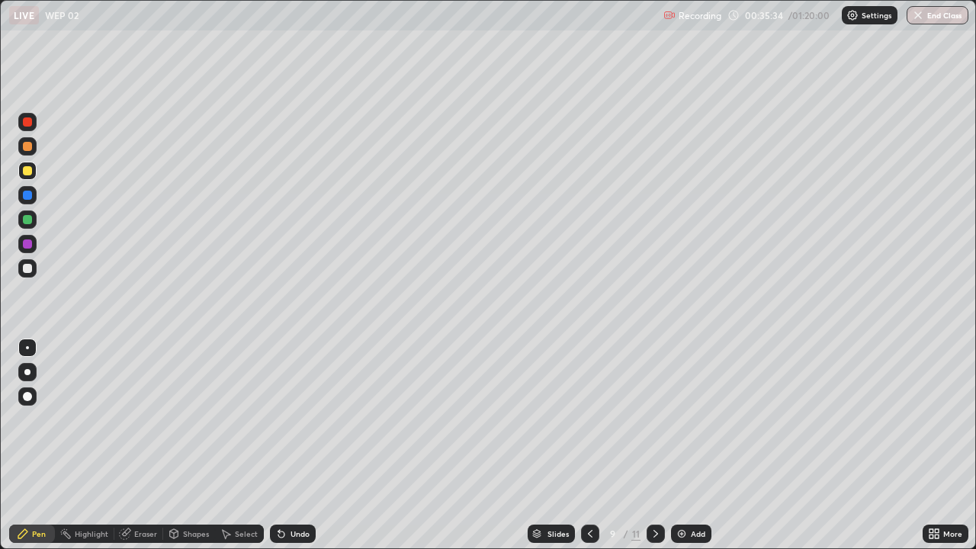
click at [654, 445] on icon at bounding box center [656, 534] width 12 height 12
click at [647, 445] on div at bounding box center [656, 534] width 18 height 18
click at [647, 445] on div at bounding box center [656, 534] width 18 height 31
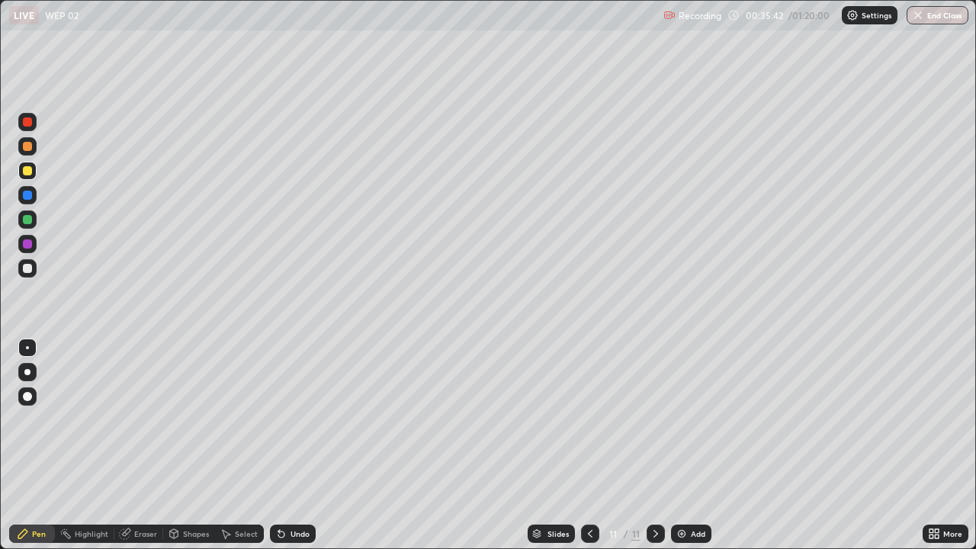
click at [694, 445] on div "Add" at bounding box center [698, 534] width 14 height 8
click at [35, 275] on div at bounding box center [27, 268] width 18 height 18
click at [32, 178] on div at bounding box center [27, 171] width 18 height 18
click at [587, 445] on icon at bounding box center [590, 534] width 12 height 12
click at [586, 445] on icon at bounding box center [590, 534] width 12 height 12
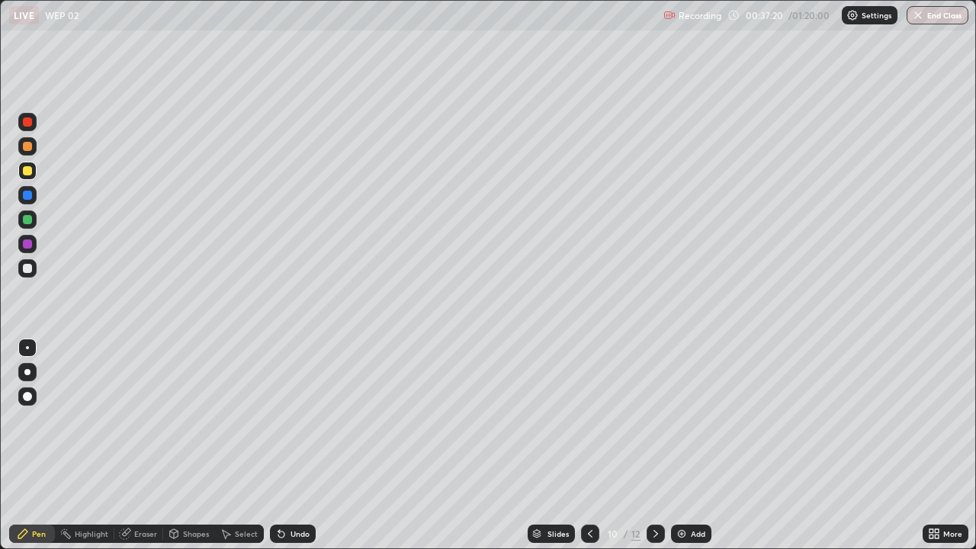
click at [589, 445] on icon at bounding box center [590, 534] width 12 height 12
click at [653, 445] on icon at bounding box center [656, 534] width 12 height 12
click at [655, 445] on icon at bounding box center [656, 534] width 12 height 12
click at [654, 445] on div at bounding box center [656, 534] width 18 height 31
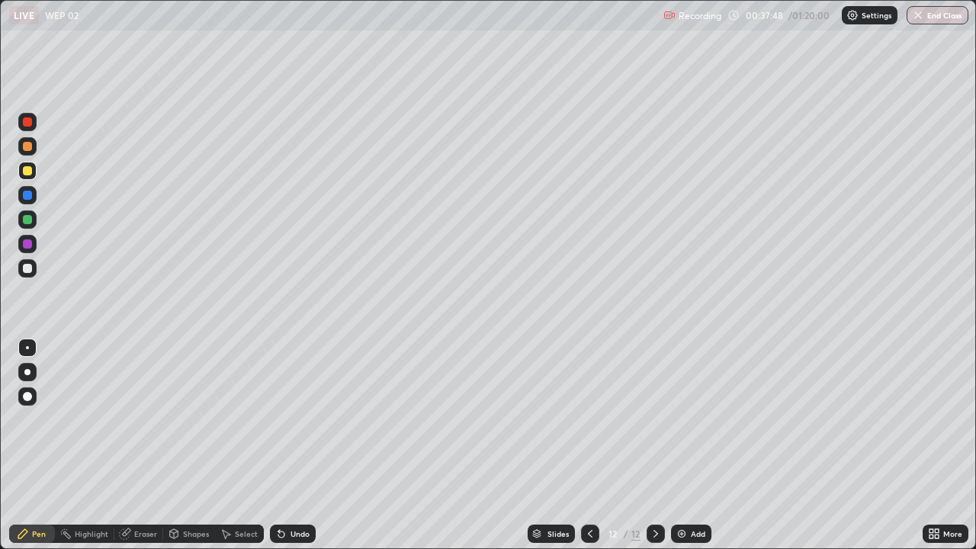
click at [688, 445] on div "Add" at bounding box center [691, 534] width 40 height 18
click at [20, 271] on div at bounding box center [27, 268] width 18 height 18
click at [27, 173] on div at bounding box center [27, 170] width 9 height 9
click at [691, 445] on div "Add" at bounding box center [698, 534] width 14 height 8
click at [297, 445] on div "Undo" at bounding box center [293, 534] width 46 height 18
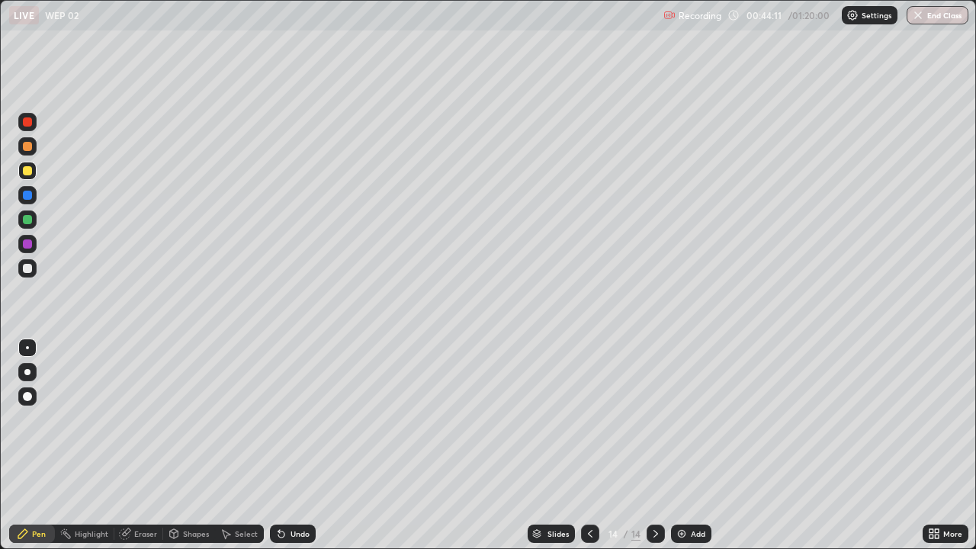
click at [303, 445] on div "Undo" at bounding box center [293, 534] width 46 height 18
click at [297, 445] on div "Undo" at bounding box center [300, 534] width 19 height 8
click at [293, 445] on div "Undo" at bounding box center [300, 534] width 19 height 8
click at [292, 445] on div "Undo" at bounding box center [300, 534] width 19 height 8
click at [295, 445] on div "Undo" at bounding box center [300, 534] width 19 height 8
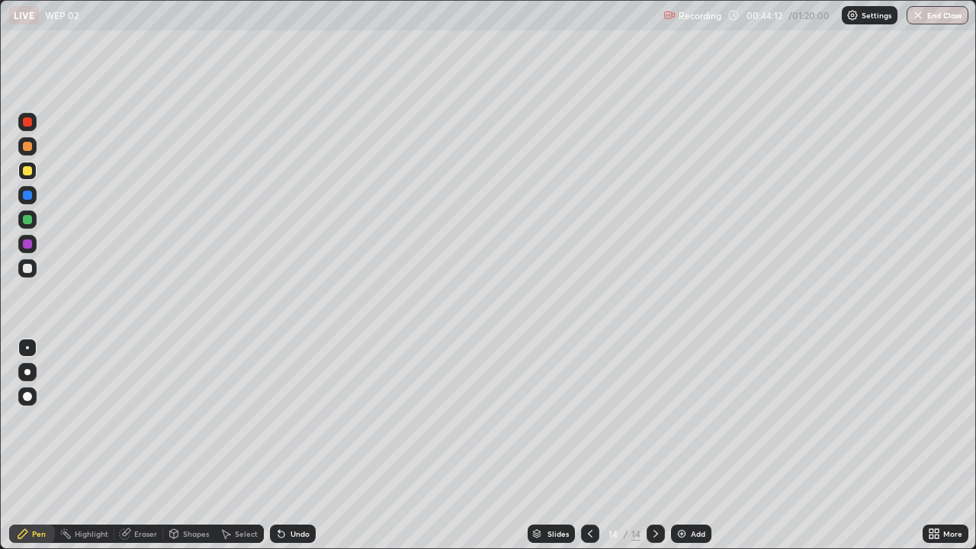
click at [295, 445] on div "Undo" at bounding box center [300, 534] width 19 height 8
click at [301, 445] on div "Undo" at bounding box center [293, 534] width 46 height 18
click at [294, 445] on div "Undo" at bounding box center [300, 534] width 19 height 8
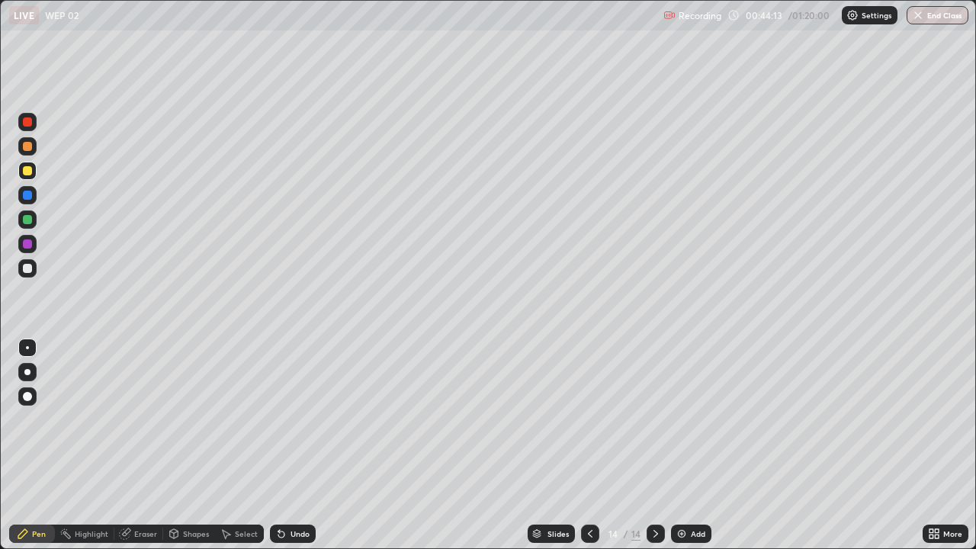
click at [291, 445] on div "Undo" at bounding box center [300, 534] width 19 height 8
click at [292, 445] on div "Undo" at bounding box center [293, 534] width 46 height 18
click at [290, 445] on div "Undo" at bounding box center [293, 534] width 46 height 18
click at [29, 265] on div at bounding box center [27, 268] width 9 height 9
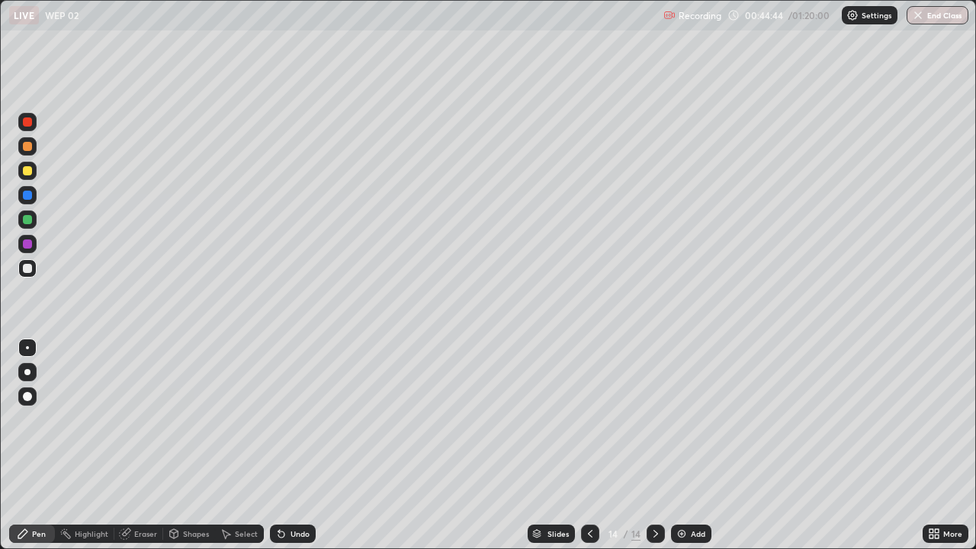
click at [25, 174] on div at bounding box center [27, 170] width 9 height 9
click at [35, 274] on div at bounding box center [27, 268] width 18 height 18
click at [32, 167] on div at bounding box center [27, 171] width 18 height 18
click at [285, 445] on icon at bounding box center [281, 534] width 12 height 12
click at [275, 445] on icon at bounding box center [281, 534] width 12 height 12
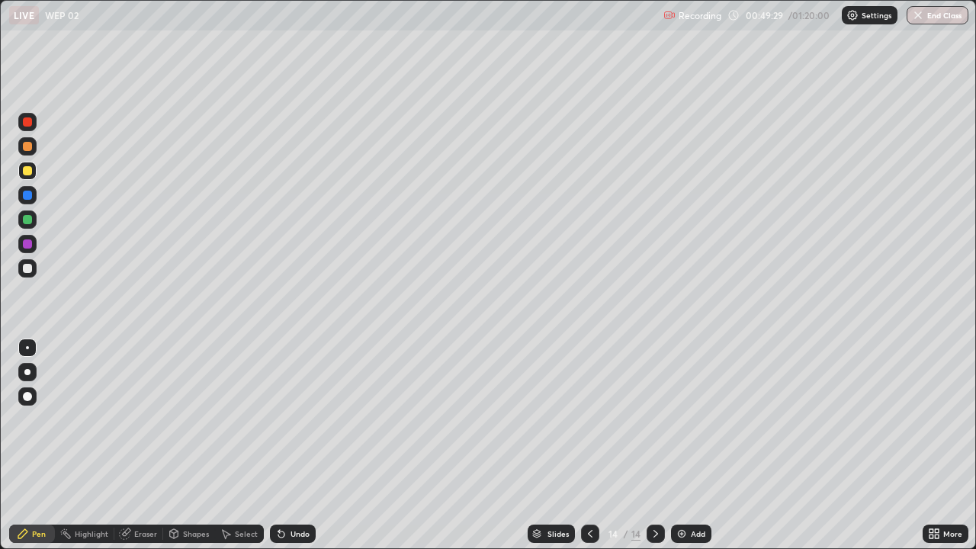
click at [24, 271] on div at bounding box center [27, 268] width 9 height 9
click at [684, 445] on img at bounding box center [682, 534] width 12 height 12
click at [34, 175] on div at bounding box center [27, 171] width 18 height 18
click at [590, 445] on icon at bounding box center [590, 534] width 12 height 12
click at [589, 445] on icon at bounding box center [590, 534] width 12 height 12
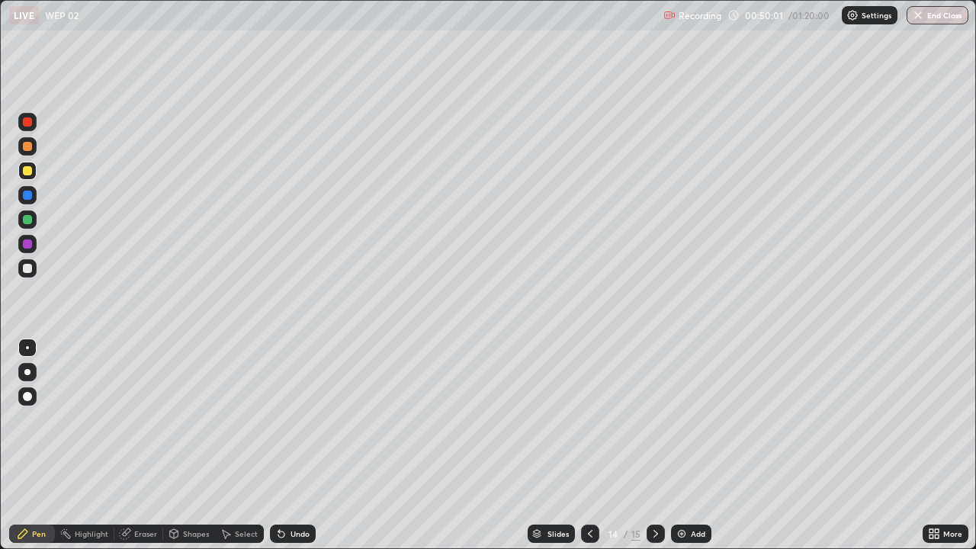
click at [595, 445] on div at bounding box center [590, 534] width 18 height 18
click at [592, 445] on div at bounding box center [590, 534] width 18 height 31
click at [586, 445] on div at bounding box center [590, 534] width 18 height 31
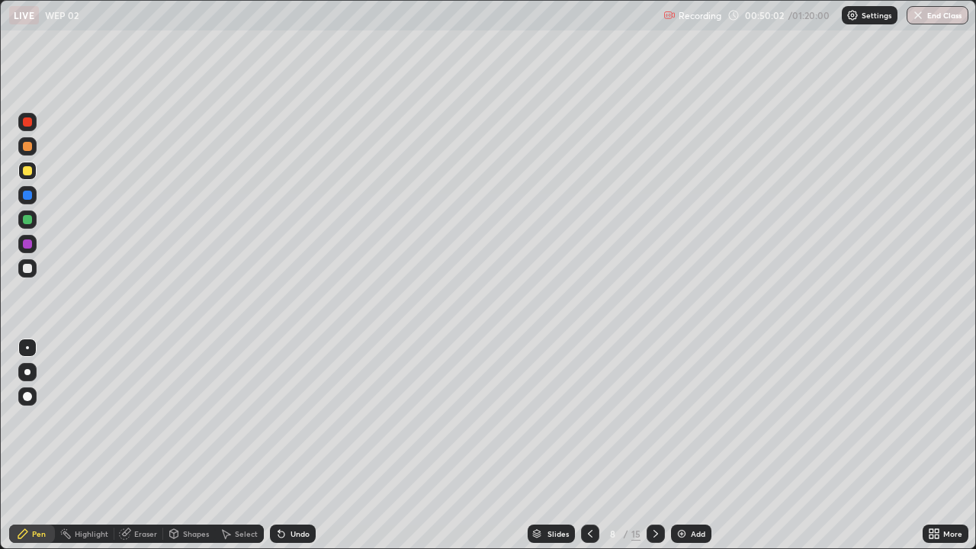
click at [586, 445] on div at bounding box center [590, 534] width 18 height 31
click at [654, 445] on icon at bounding box center [656, 534] width 12 height 12
click at [653, 445] on div at bounding box center [656, 534] width 18 height 18
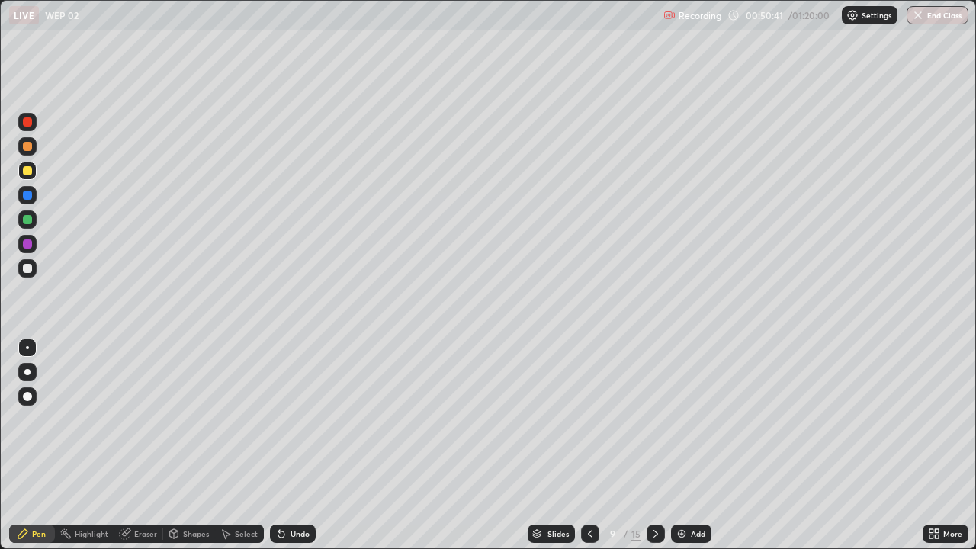
click at [653, 445] on div at bounding box center [656, 534] width 18 height 18
click at [651, 445] on icon at bounding box center [656, 534] width 12 height 12
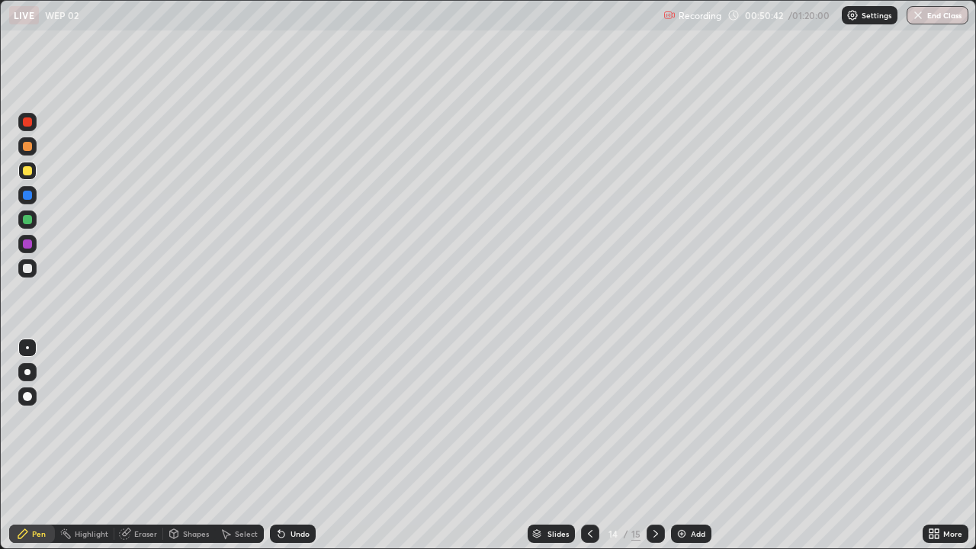
click at [654, 445] on icon at bounding box center [656, 534] width 5 height 8
click at [654, 445] on icon at bounding box center [656, 534] width 12 height 12
click at [654, 445] on icon at bounding box center [656, 534] width 5 height 8
click at [23, 219] on div at bounding box center [27, 219] width 9 height 9
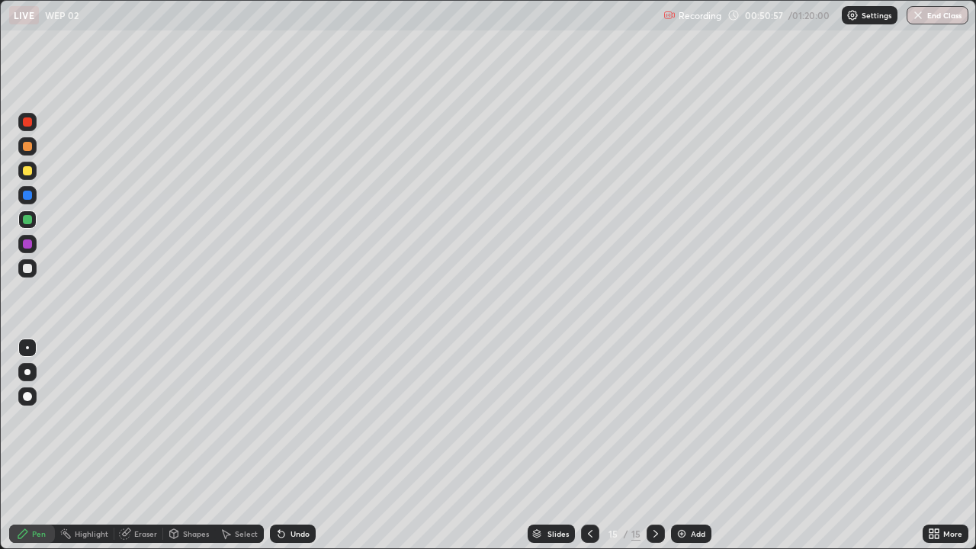
click at [34, 173] on div at bounding box center [27, 171] width 18 height 18
click at [32, 271] on div at bounding box center [27, 268] width 18 height 18
click at [702, 445] on div "Add" at bounding box center [691, 534] width 40 height 18
click at [589, 445] on icon at bounding box center [590, 534] width 12 height 12
click at [18, 171] on div at bounding box center [27, 171] width 18 height 18
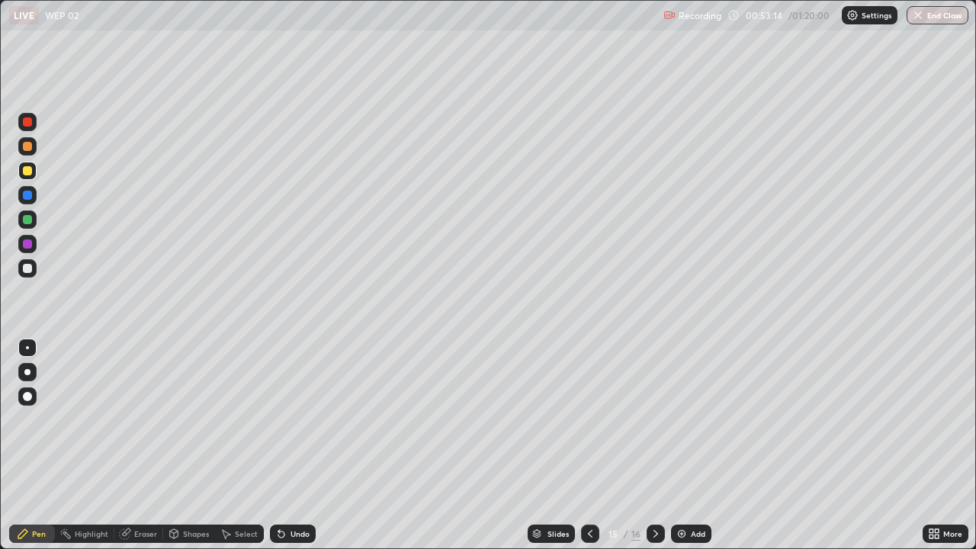
click at [654, 445] on icon at bounding box center [656, 534] width 12 height 12
click at [31, 267] on div at bounding box center [27, 268] width 9 height 9
click at [293, 445] on div "Undo" at bounding box center [300, 534] width 19 height 8
click at [291, 445] on div "Undo" at bounding box center [293, 534] width 46 height 18
click at [286, 445] on div "Undo" at bounding box center [293, 534] width 46 height 18
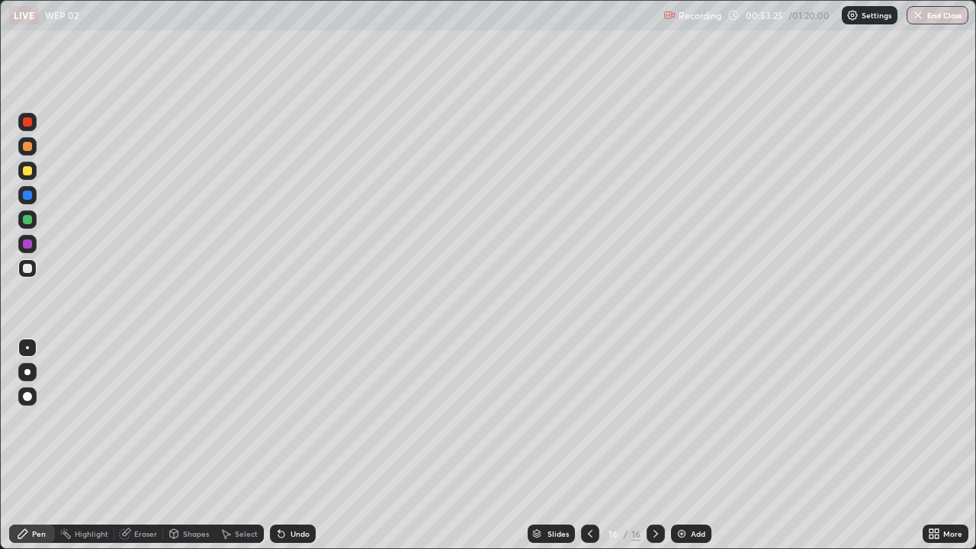
click at [286, 445] on div "Undo" at bounding box center [293, 534] width 46 height 18
click at [278, 445] on icon at bounding box center [279, 531] width 2 height 2
click at [29, 165] on div at bounding box center [27, 171] width 18 height 18
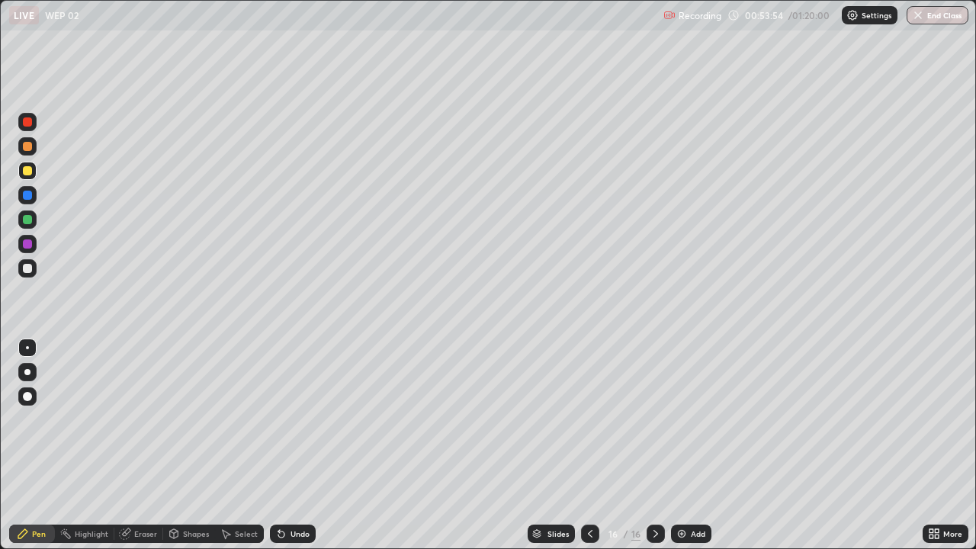
click at [31, 266] on div at bounding box center [27, 268] width 9 height 9
click at [26, 171] on div at bounding box center [27, 170] width 9 height 9
click at [281, 445] on icon at bounding box center [281, 535] width 6 height 6
click at [286, 445] on div "Undo" at bounding box center [293, 534] width 46 height 18
click at [288, 445] on div "Undo" at bounding box center [293, 534] width 46 height 18
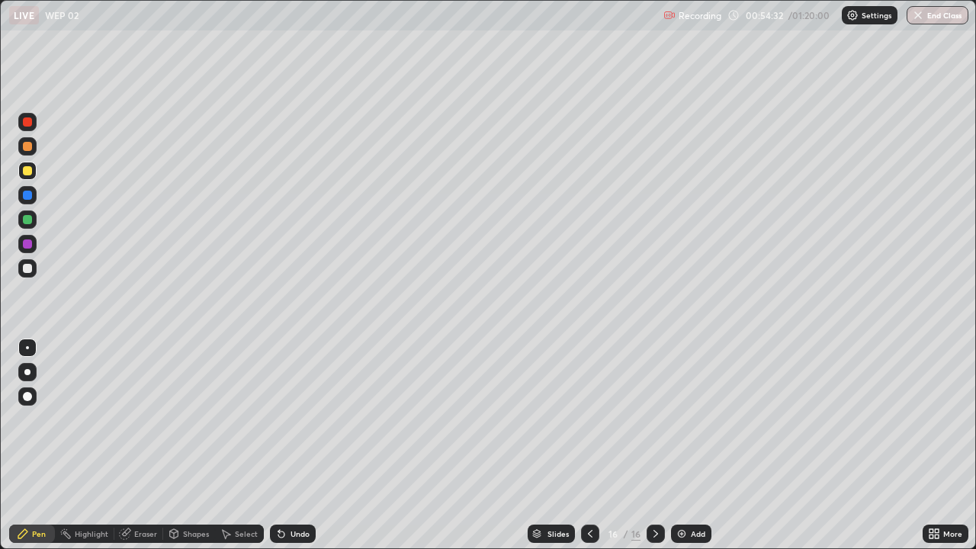
click at [288, 445] on div "Undo" at bounding box center [293, 534] width 46 height 18
click at [27, 275] on div at bounding box center [27, 268] width 18 height 18
click at [28, 173] on div at bounding box center [27, 170] width 9 height 9
click at [291, 445] on div "Undo" at bounding box center [300, 534] width 19 height 8
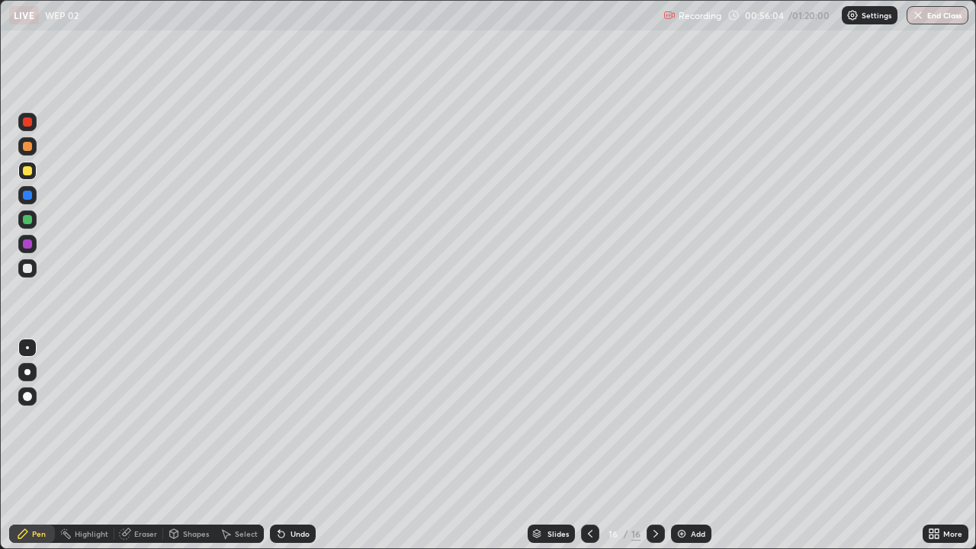
click at [291, 445] on div "Undo" at bounding box center [293, 534] width 46 height 18
click at [286, 445] on div "Undo" at bounding box center [293, 534] width 46 height 18
click at [278, 445] on icon at bounding box center [279, 531] width 2 height 2
click at [35, 155] on div at bounding box center [27, 146] width 18 height 24
click at [278, 445] on icon at bounding box center [279, 531] width 2 height 2
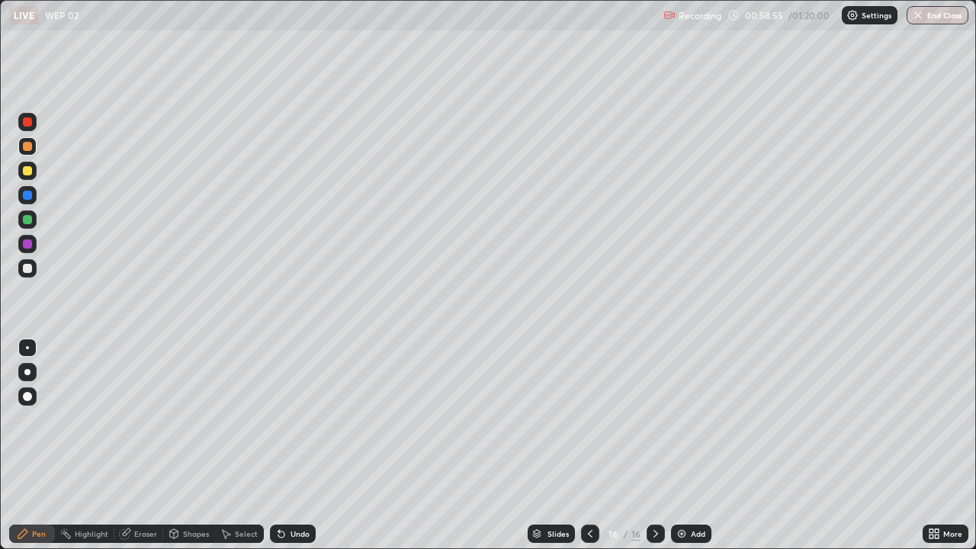
click at [282, 445] on icon at bounding box center [281, 535] width 6 height 6
click at [287, 445] on div "Undo" at bounding box center [293, 534] width 46 height 18
click at [291, 445] on div "Undo" at bounding box center [293, 534] width 46 height 18
click at [698, 445] on div "Add" at bounding box center [691, 534] width 40 height 18
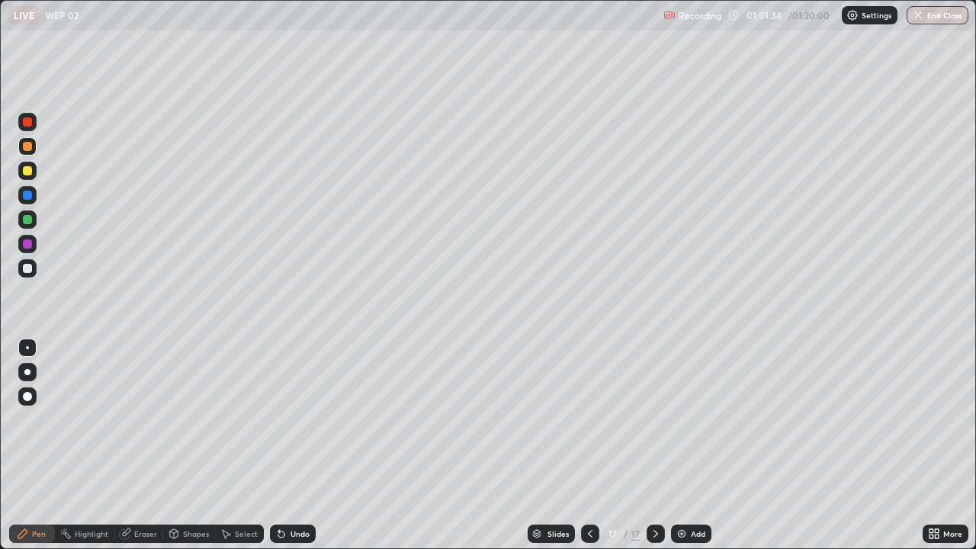
click at [587, 445] on div at bounding box center [590, 534] width 18 height 31
click at [586, 445] on div at bounding box center [590, 534] width 18 height 31
click at [581, 445] on div at bounding box center [590, 534] width 18 height 31
click at [583, 445] on div at bounding box center [590, 534] width 18 height 31
click at [582, 445] on div at bounding box center [590, 534] width 18 height 31
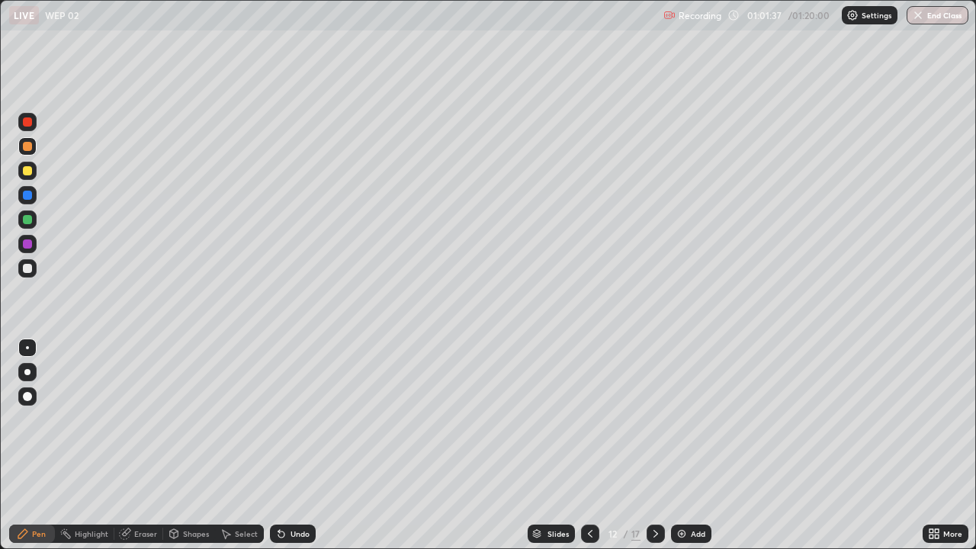
click at [583, 445] on div at bounding box center [590, 534] width 18 height 31
click at [654, 445] on icon at bounding box center [656, 534] width 12 height 12
click at [647, 445] on div at bounding box center [656, 534] width 18 height 18
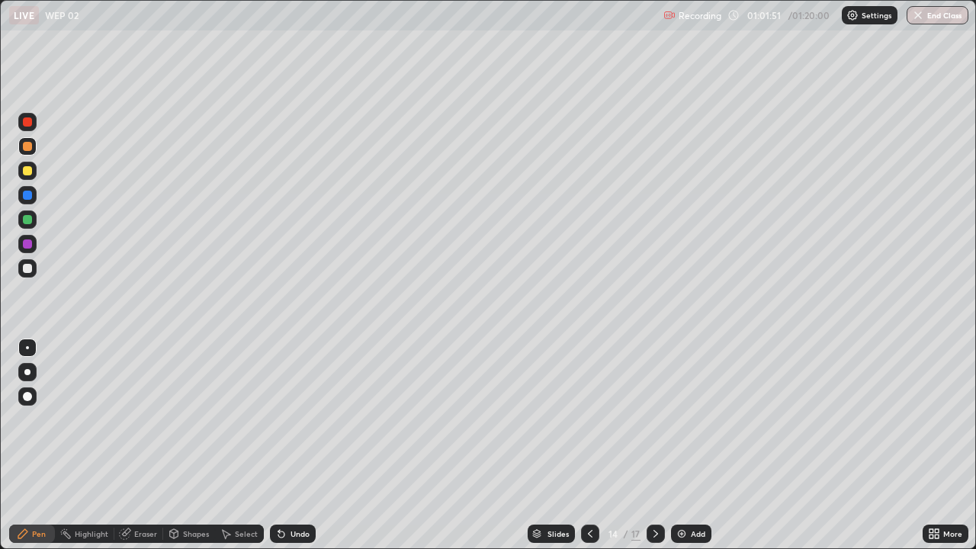
click at [647, 445] on div at bounding box center [656, 534] width 18 height 18
click at [636, 445] on div "17" at bounding box center [635, 534] width 9 height 14
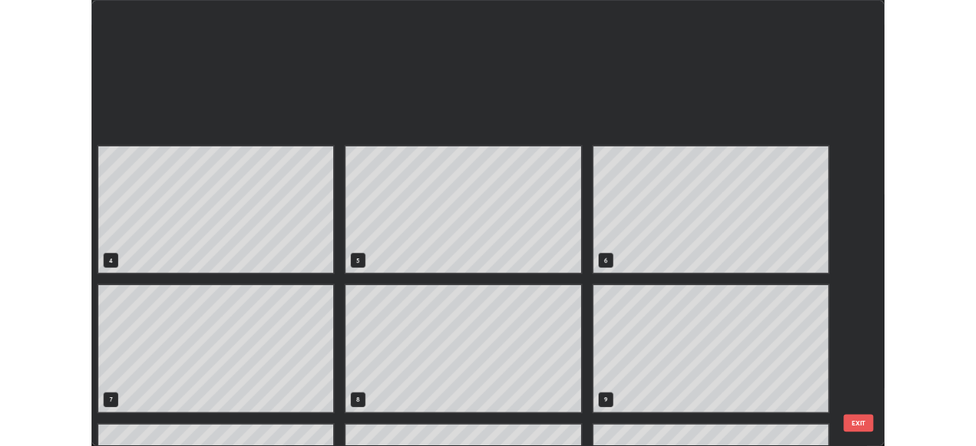
scroll to position [543, 967]
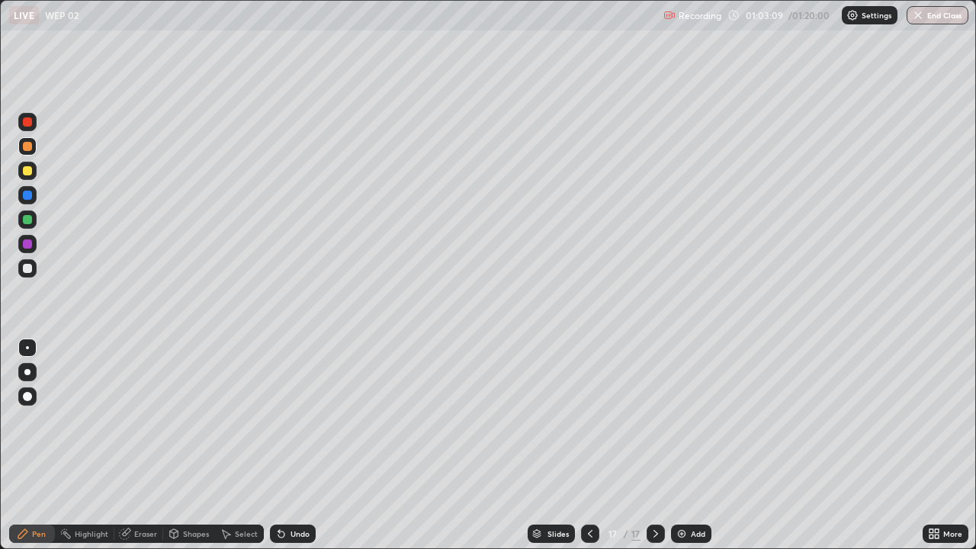
click at [680, 445] on img at bounding box center [682, 534] width 12 height 12
click at [37, 270] on div at bounding box center [27, 268] width 24 height 24
click at [595, 445] on div at bounding box center [590, 534] width 18 height 18
click at [654, 445] on icon at bounding box center [656, 534] width 5 height 8
click at [27, 174] on div at bounding box center [27, 170] width 9 height 9
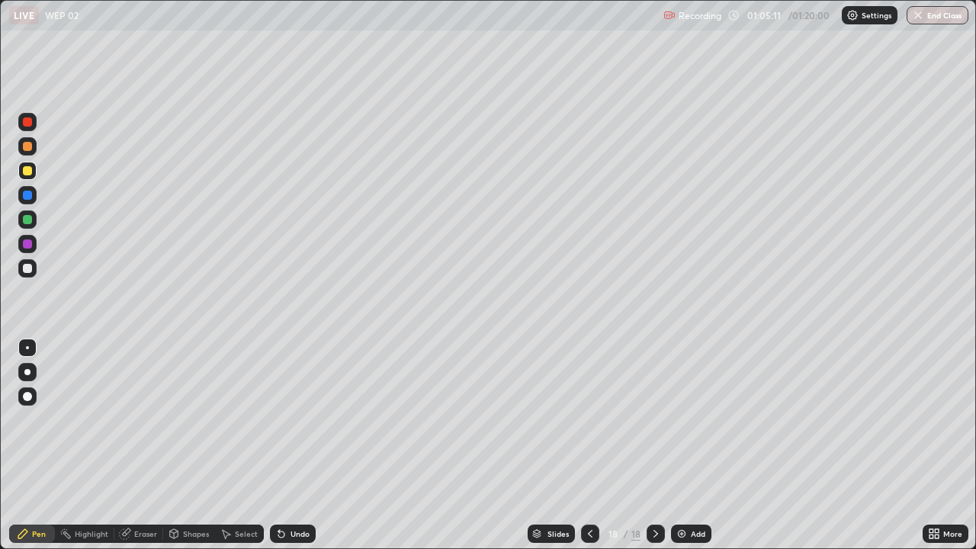
click at [300, 445] on div "Undo" at bounding box center [300, 534] width 19 height 8
click at [303, 445] on div "Undo" at bounding box center [300, 534] width 19 height 8
click at [290, 445] on div "Undo" at bounding box center [293, 534] width 46 height 18
click at [288, 445] on div "Undo" at bounding box center [293, 534] width 46 height 18
click at [281, 445] on div "Undo" at bounding box center [293, 534] width 46 height 18
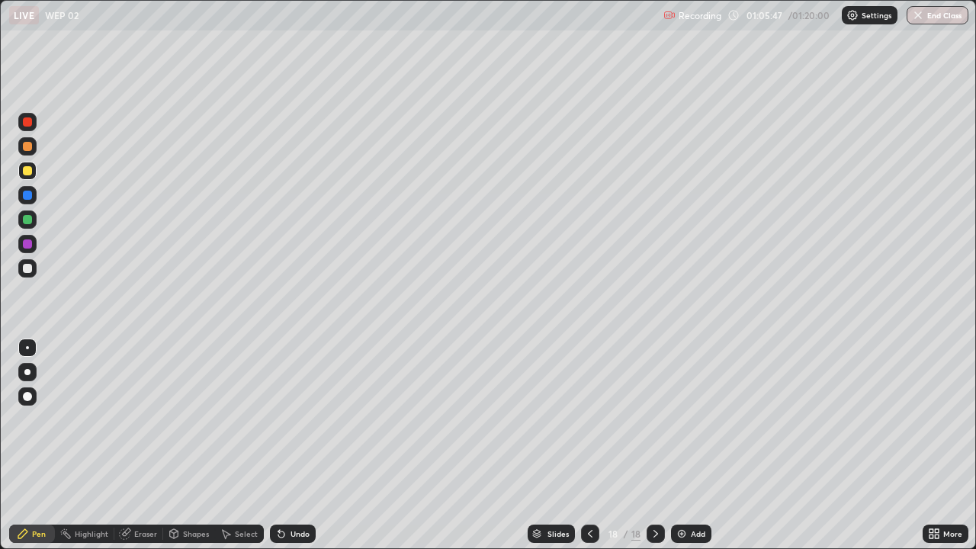
click at [284, 445] on div "Undo" at bounding box center [293, 534] width 46 height 18
click at [291, 445] on div "Undo" at bounding box center [300, 534] width 19 height 8
click at [295, 445] on div "Undo" at bounding box center [300, 534] width 19 height 8
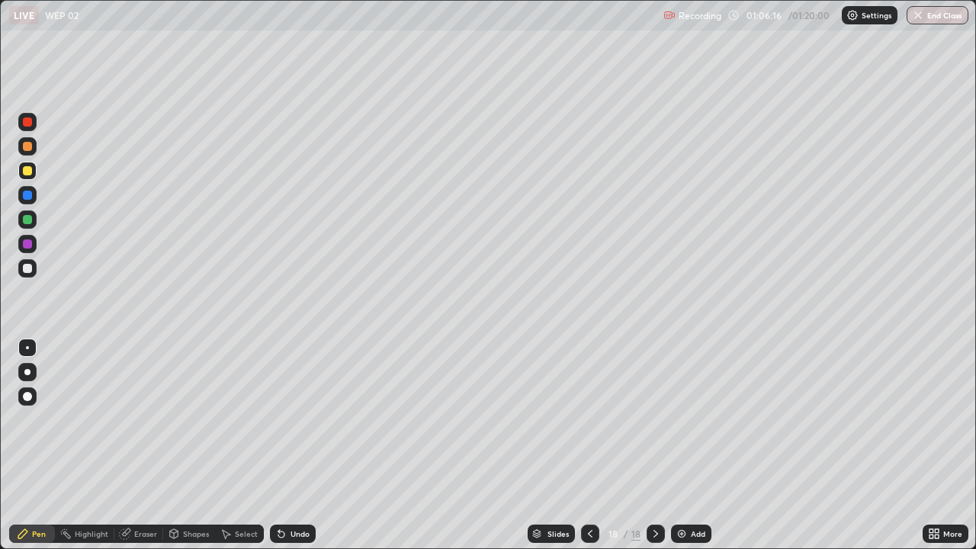
click at [294, 445] on div "Undo" at bounding box center [300, 534] width 19 height 8
click at [294, 445] on div "Undo" at bounding box center [293, 534] width 46 height 18
click at [300, 445] on div "Undo" at bounding box center [300, 534] width 19 height 8
click at [294, 445] on div "Undo" at bounding box center [293, 534] width 46 height 18
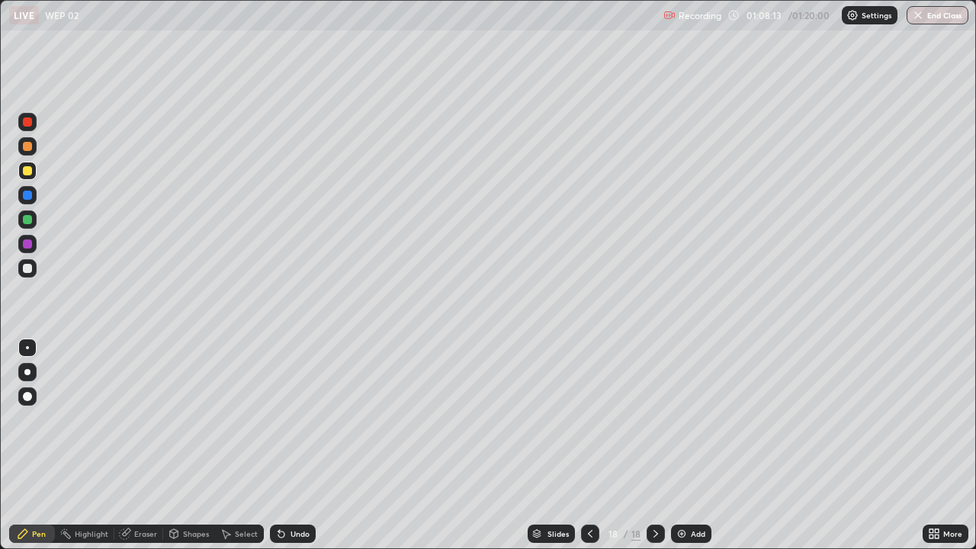
click at [286, 445] on div "Undo" at bounding box center [293, 534] width 46 height 18
click at [304, 445] on div "Undo" at bounding box center [293, 534] width 46 height 18
click at [305, 445] on div "Undo" at bounding box center [293, 534] width 46 height 18
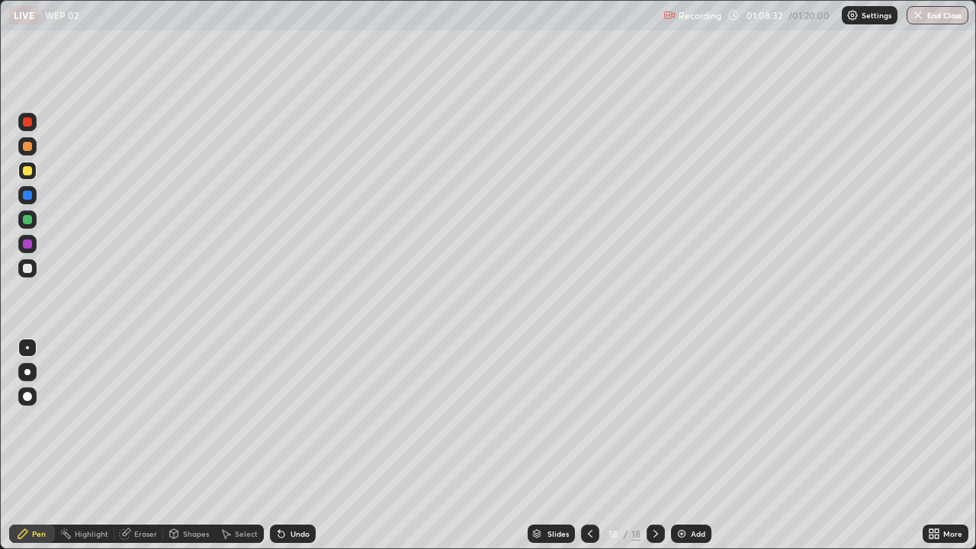
click at [300, 445] on div "Undo" at bounding box center [293, 534] width 46 height 18
click at [297, 445] on div "Undo" at bounding box center [293, 534] width 46 height 18
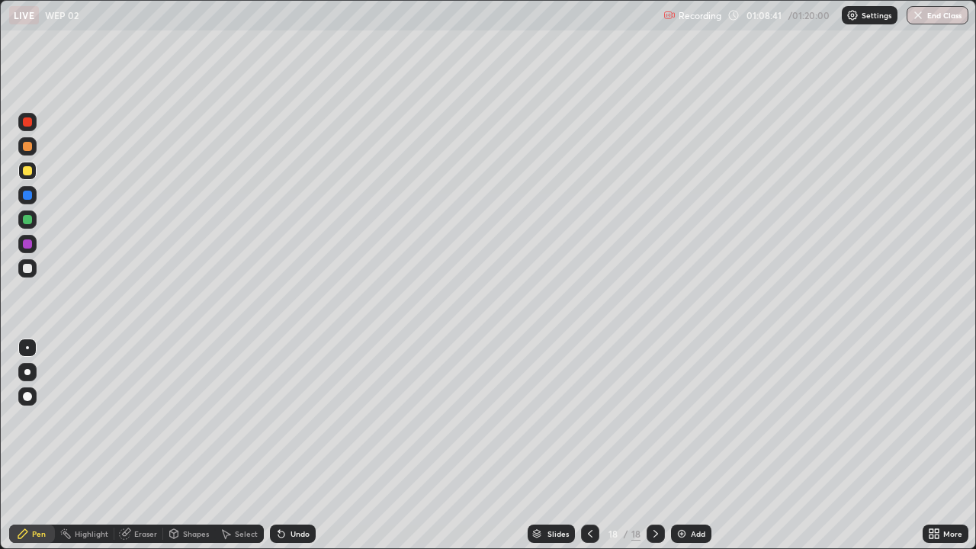
click at [27, 268] on div at bounding box center [27, 268] width 9 height 9
click at [692, 445] on div "Add" at bounding box center [698, 534] width 14 height 8
click at [31, 174] on div at bounding box center [27, 171] width 18 height 18
click at [33, 266] on div at bounding box center [27, 268] width 18 height 18
click at [32, 169] on div at bounding box center [27, 171] width 18 height 18
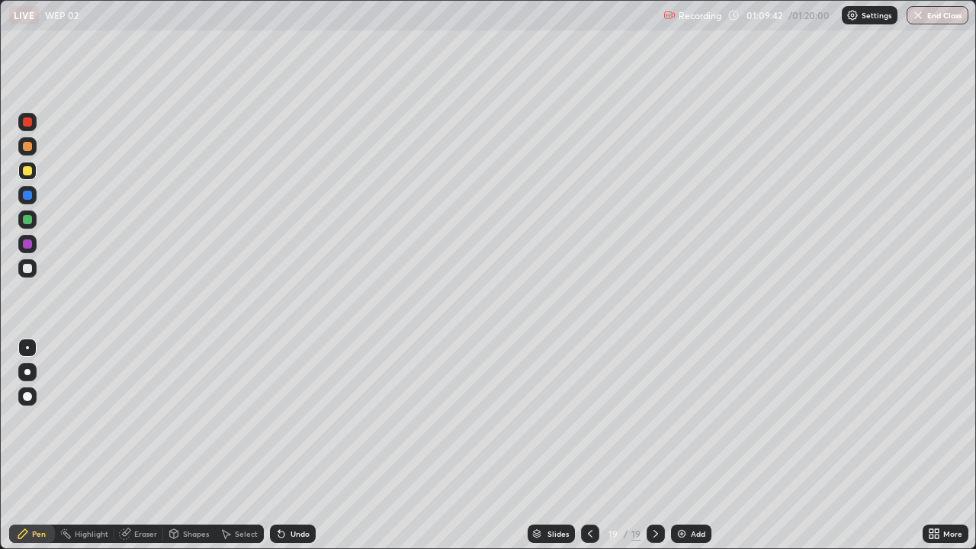
click at [36, 273] on div at bounding box center [27, 268] width 18 height 18
click at [32, 165] on div at bounding box center [27, 171] width 18 height 18
click at [588, 445] on icon at bounding box center [590, 534] width 5 height 8
click at [654, 445] on icon at bounding box center [656, 534] width 12 height 12
click at [696, 445] on div "Add" at bounding box center [691, 534] width 40 height 18
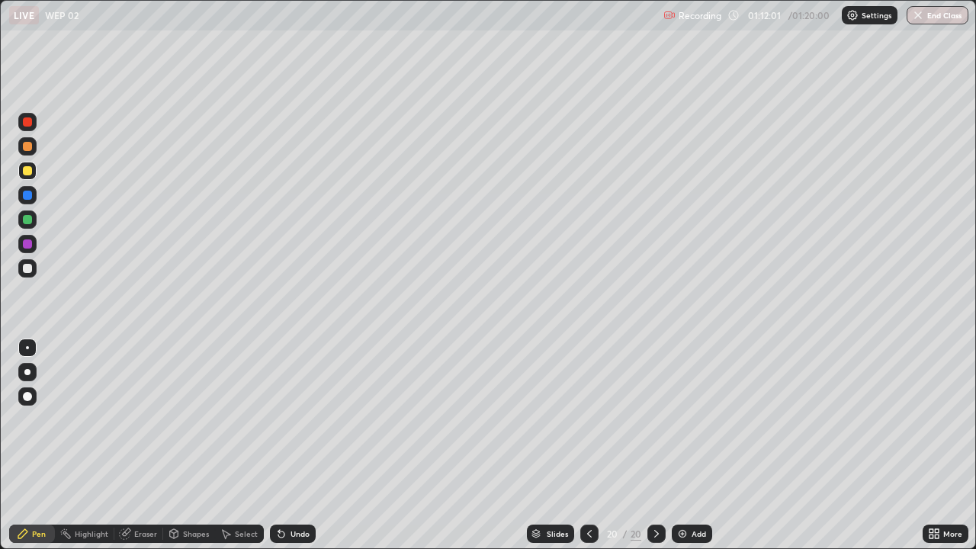
click at [28, 268] on div at bounding box center [27, 268] width 9 height 9
click at [295, 445] on div "Undo" at bounding box center [300, 534] width 19 height 8
click at [297, 445] on div "Undo" at bounding box center [300, 534] width 19 height 8
click at [297, 445] on div "Undo" at bounding box center [293, 534] width 46 height 18
click at [292, 445] on div "Undo" at bounding box center [300, 534] width 19 height 8
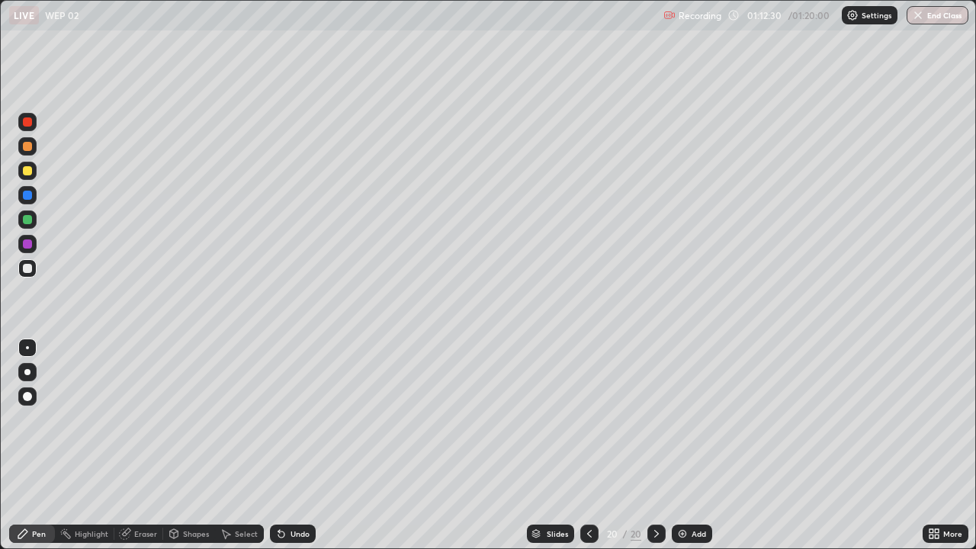
click at [29, 175] on div at bounding box center [27, 170] width 9 height 9
click at [29, 149] on div at bounding box center [27, 146] width 9 height 9
click at [303, 445] on div "Undo" at bounding box center [293, 534] width 46 height 18
click at [302, 445] on div "Undo" at bounding box center [300, 534] width 19 height 8
click at [300, 445] on div "Undo" at bounding box center [293, 534] width 46 height 18
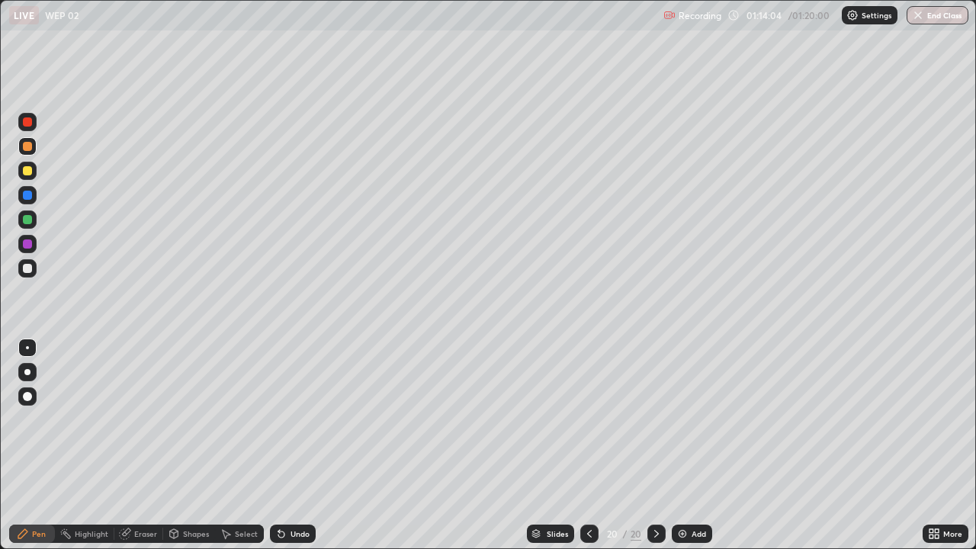
click at [27, 174] on div at bounding box center [27, 170] width 9 height 9
click at [307, 445] on div "Undo" at bounding box center [293, 534] width 46 height 18
click at [298, 445] on div "Undo" at bounding box center [300, 534] width 19 height 8
click at [297, 445] on div "Undo" at bounding box center [300, 534] width 19 height 8
click at [923, 19] on img "button" at bounding box center [919, 15] width 12 height 12
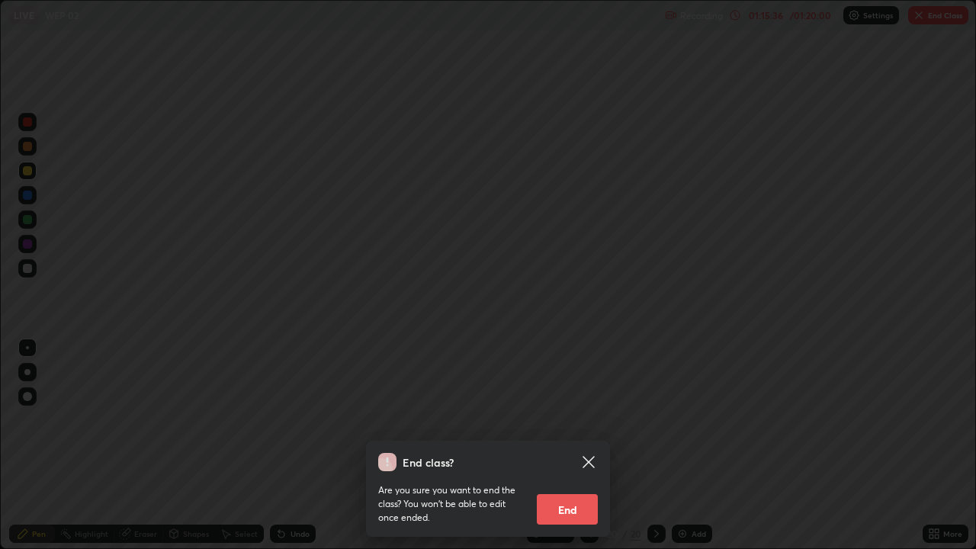
click at [590, 445] on button "End" at bounding box center [567, 509] width 61 height 31
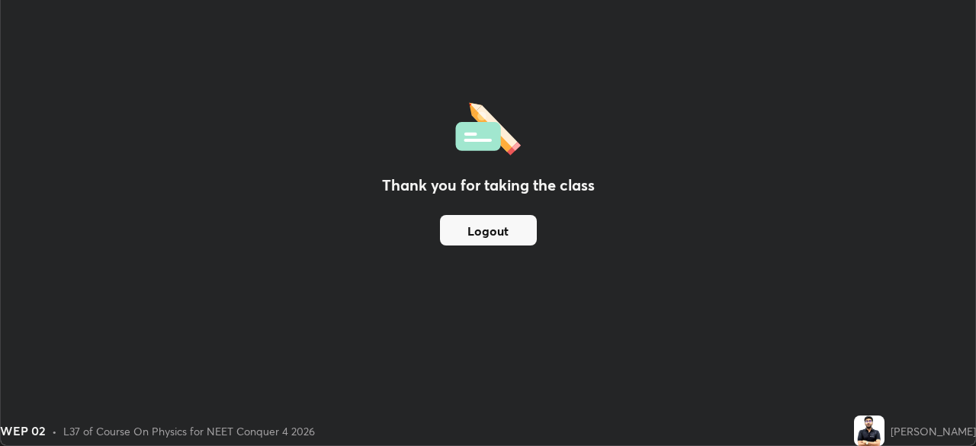
scroll to position [75818, 75288]
